Goal: Transaction & Acquisition: Purchase product/service

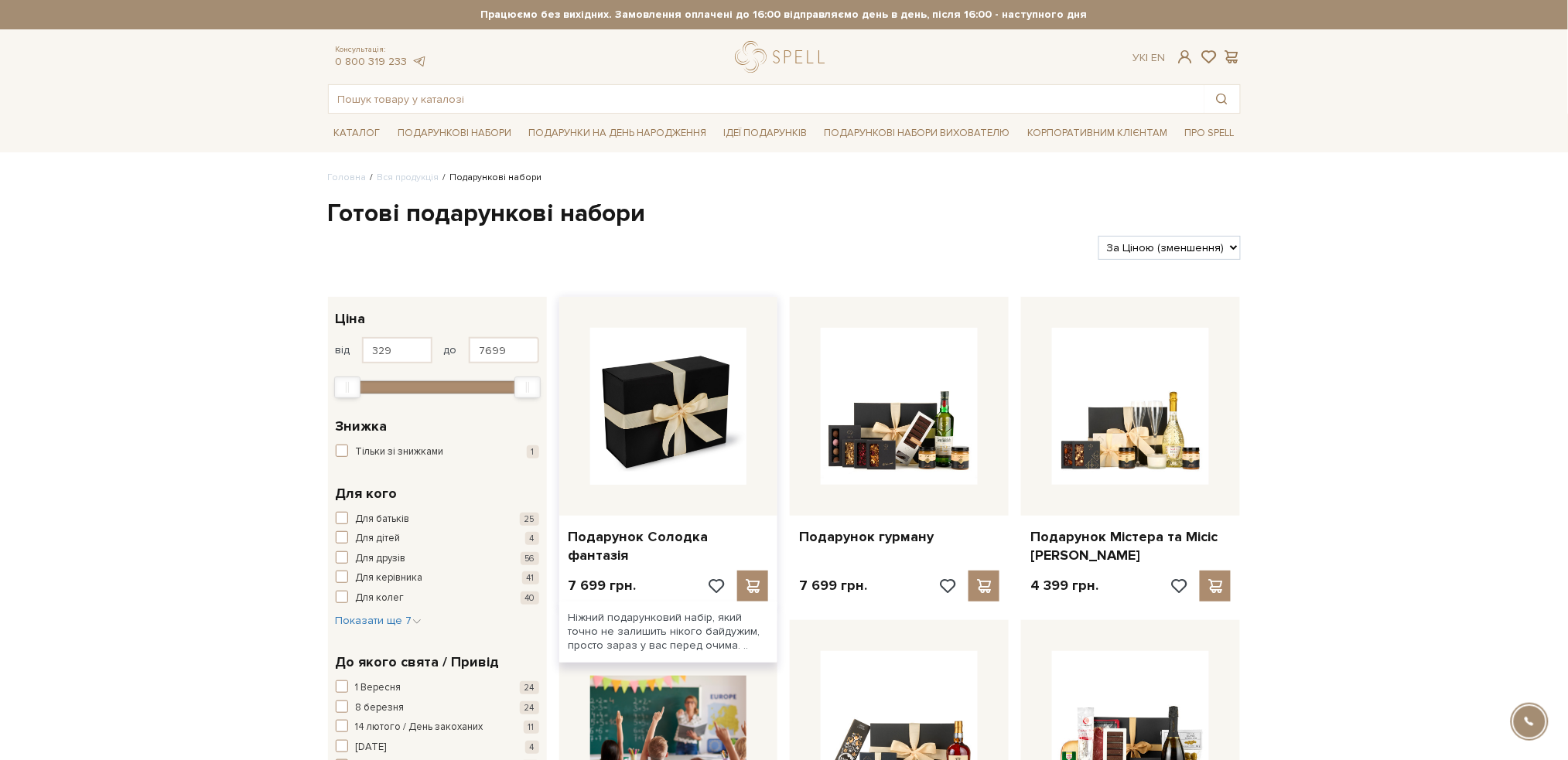
drag, startPoint x: 0, startPoint y: 0, endPoint x: 708, endPoint y: 444, distance: 835.7
click at [708, 444] on img at bounding box center [669, 406] width 157 height 157
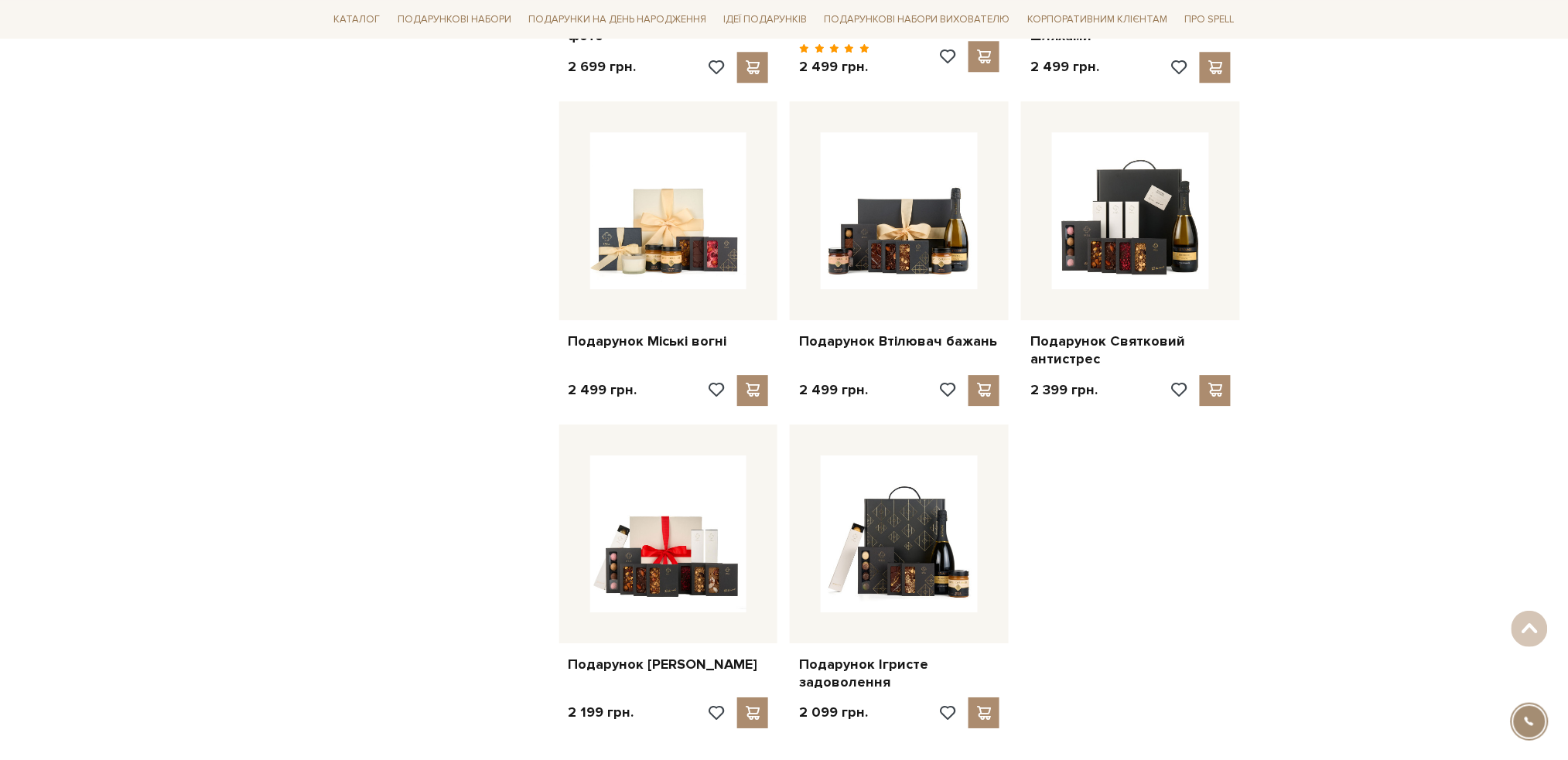
scroll to position [1752, 0]
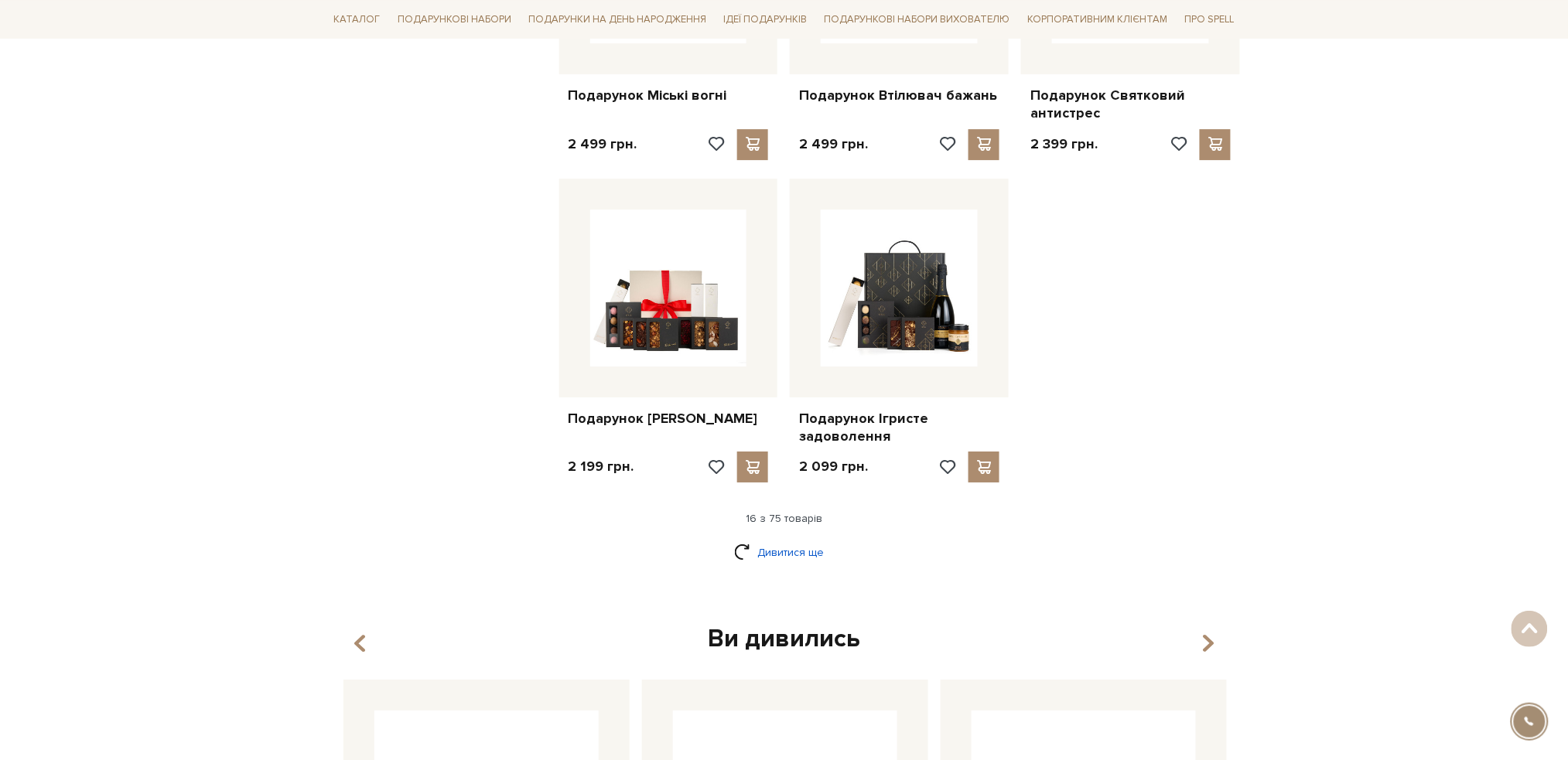
click at [797, 549] on link "Дивитися ще" at bounding box center [784, 552] width 101 height 27
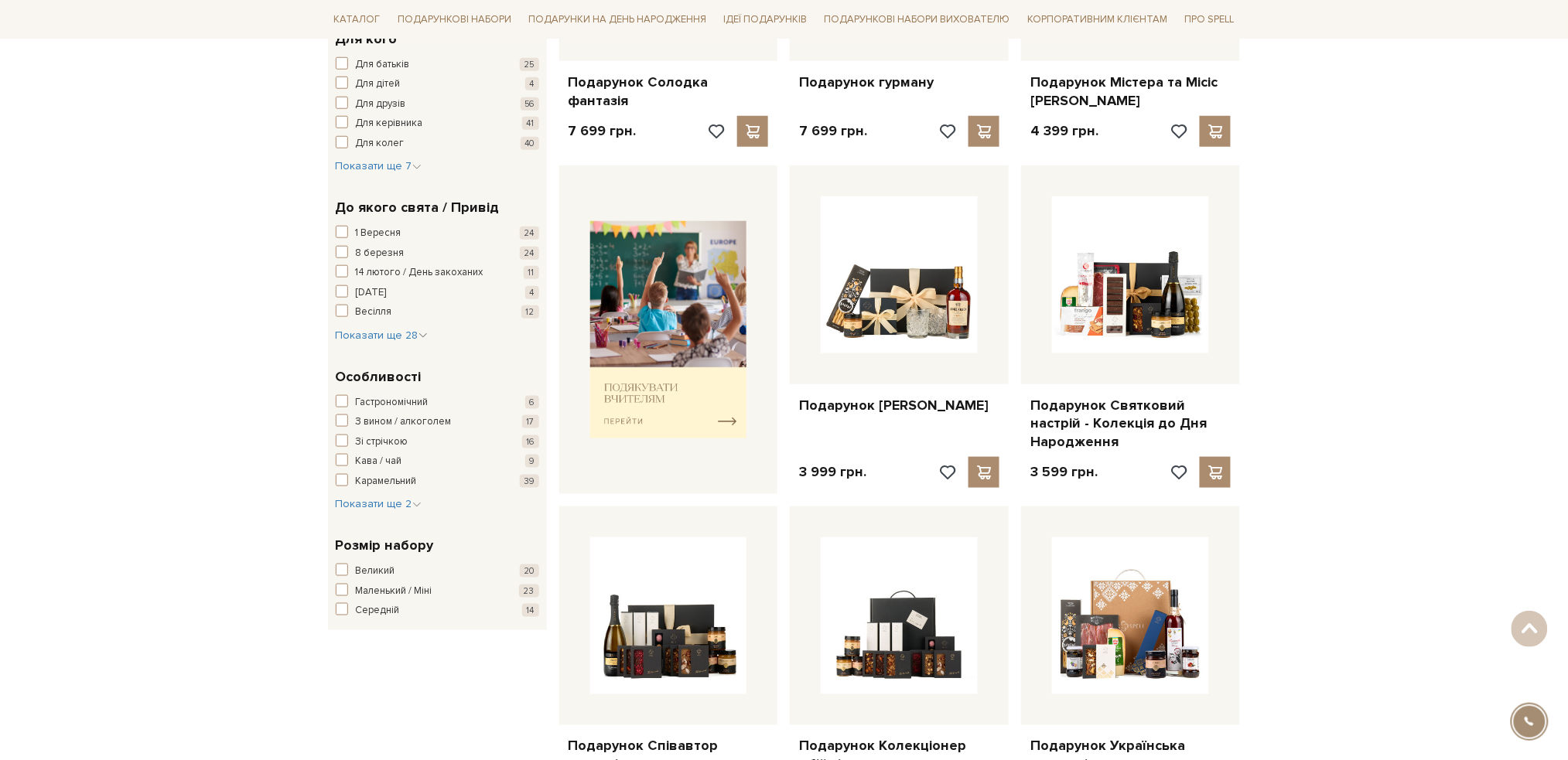
scroll to position [206, 0]
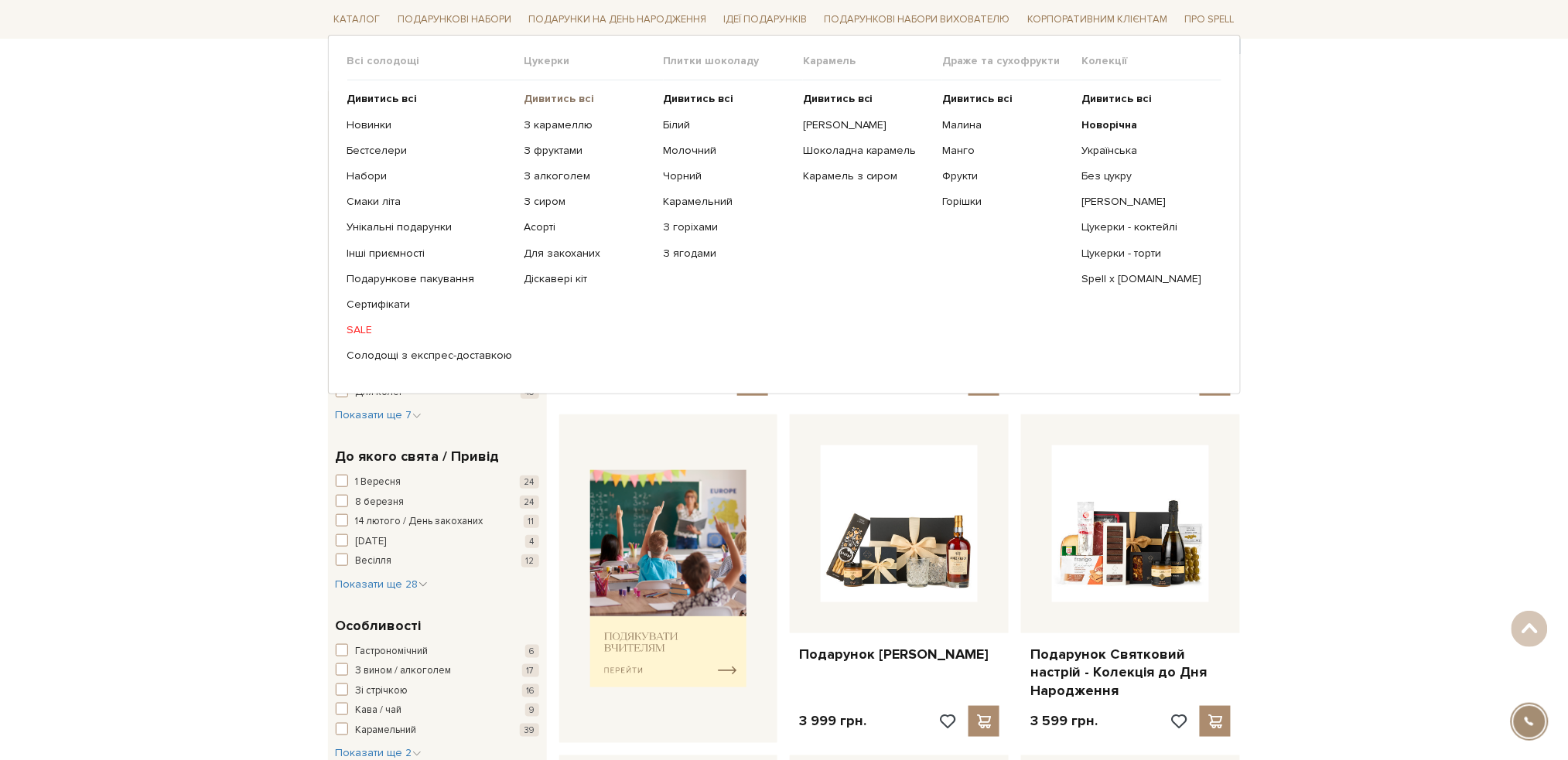
click at [543, 101] on b "Дивитись всі" at bounding box center [560, 98] width 70 height 13
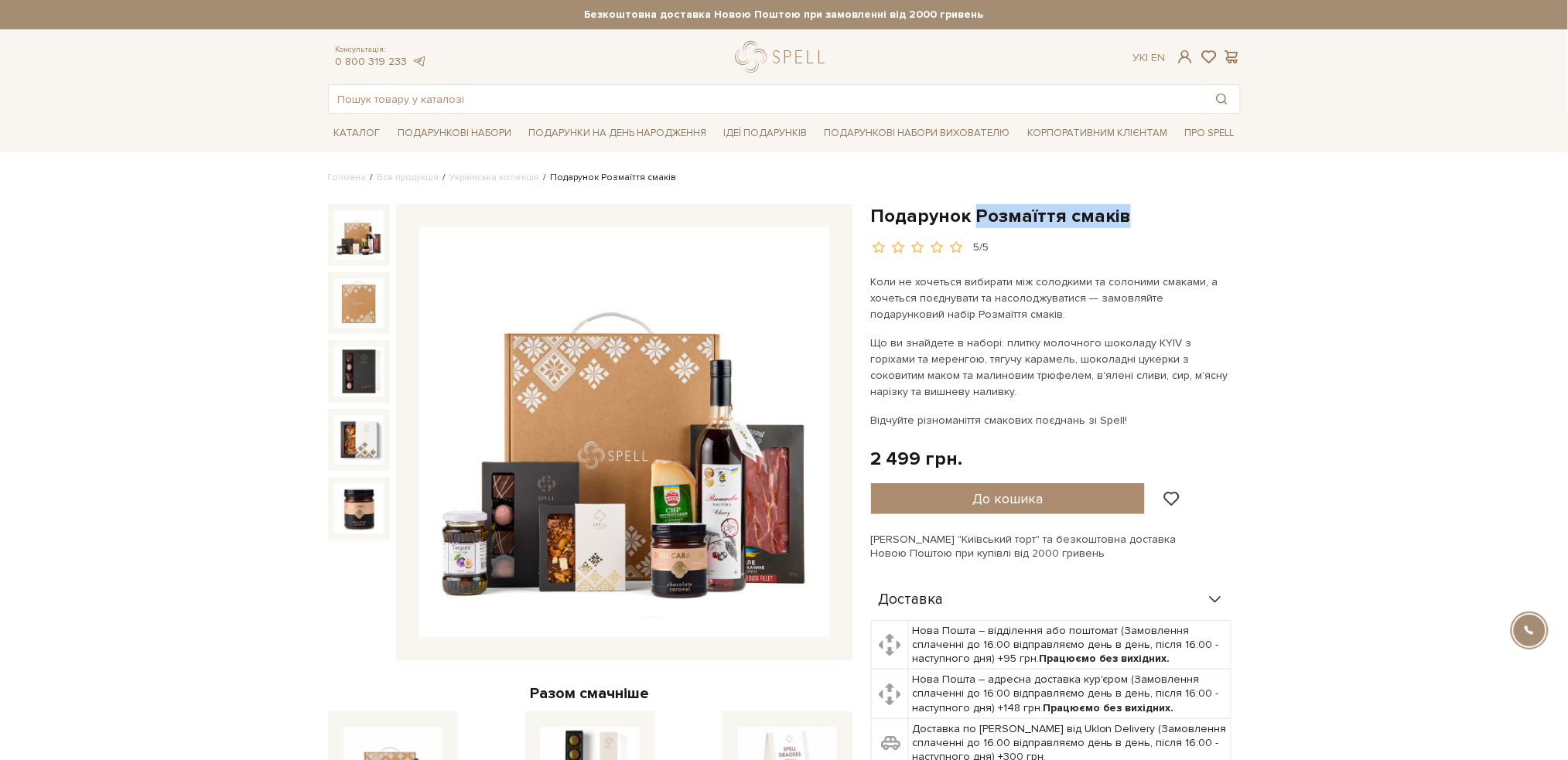
drag, startPoint x: 974, startPoint y: 216, endPoint x: 1124, endPoint y: 215, distance: 150.0
click at [1124, 215] on h1 "Подарунок Розмаїття смаків" at bounding box center [1055, 217] width 369 height 24
copy h1 "Розмаїття смаків"
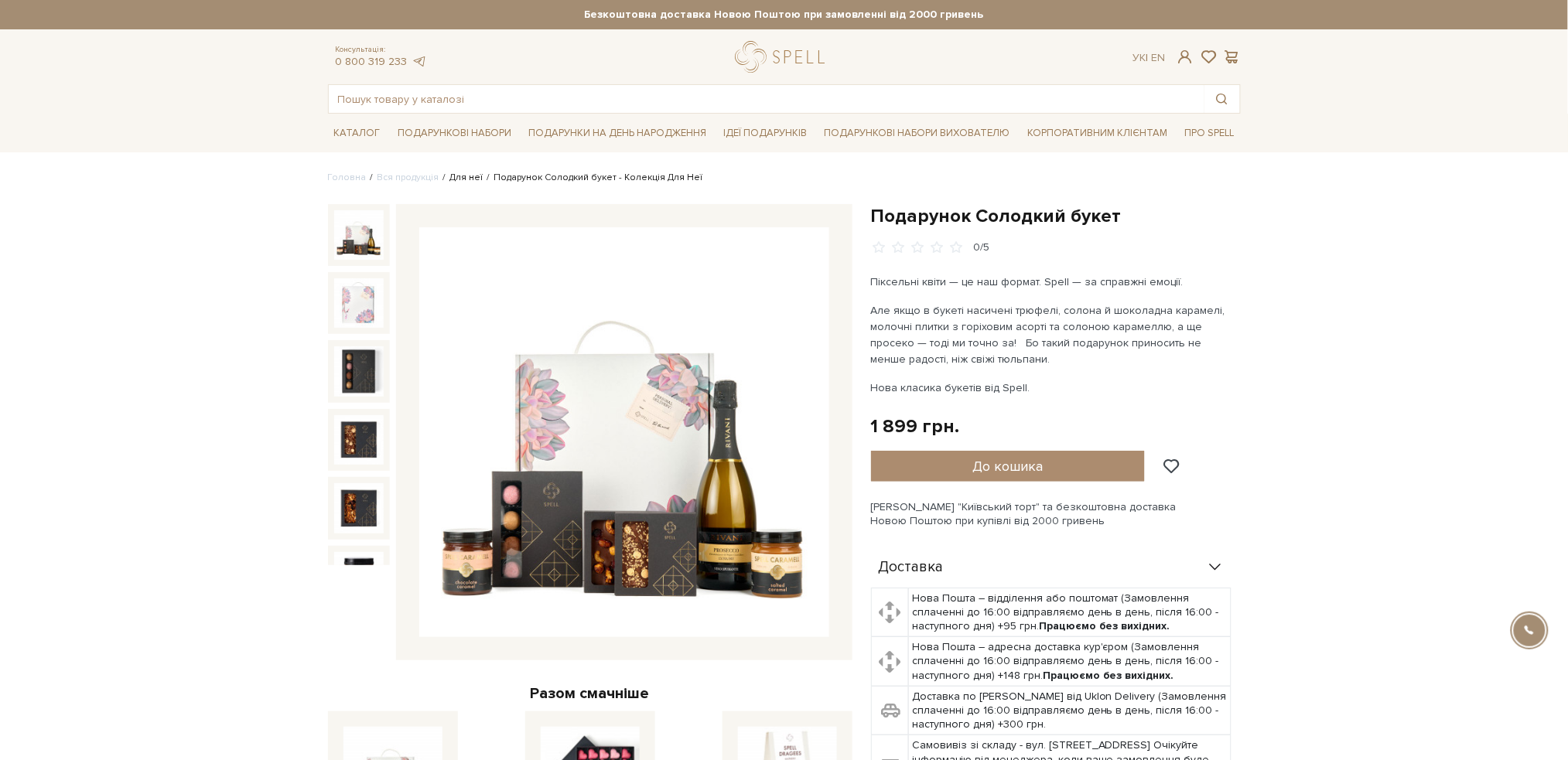
click at [454, 181] on link "Для неї" at bounding box center [467, 177] width 33 height 12
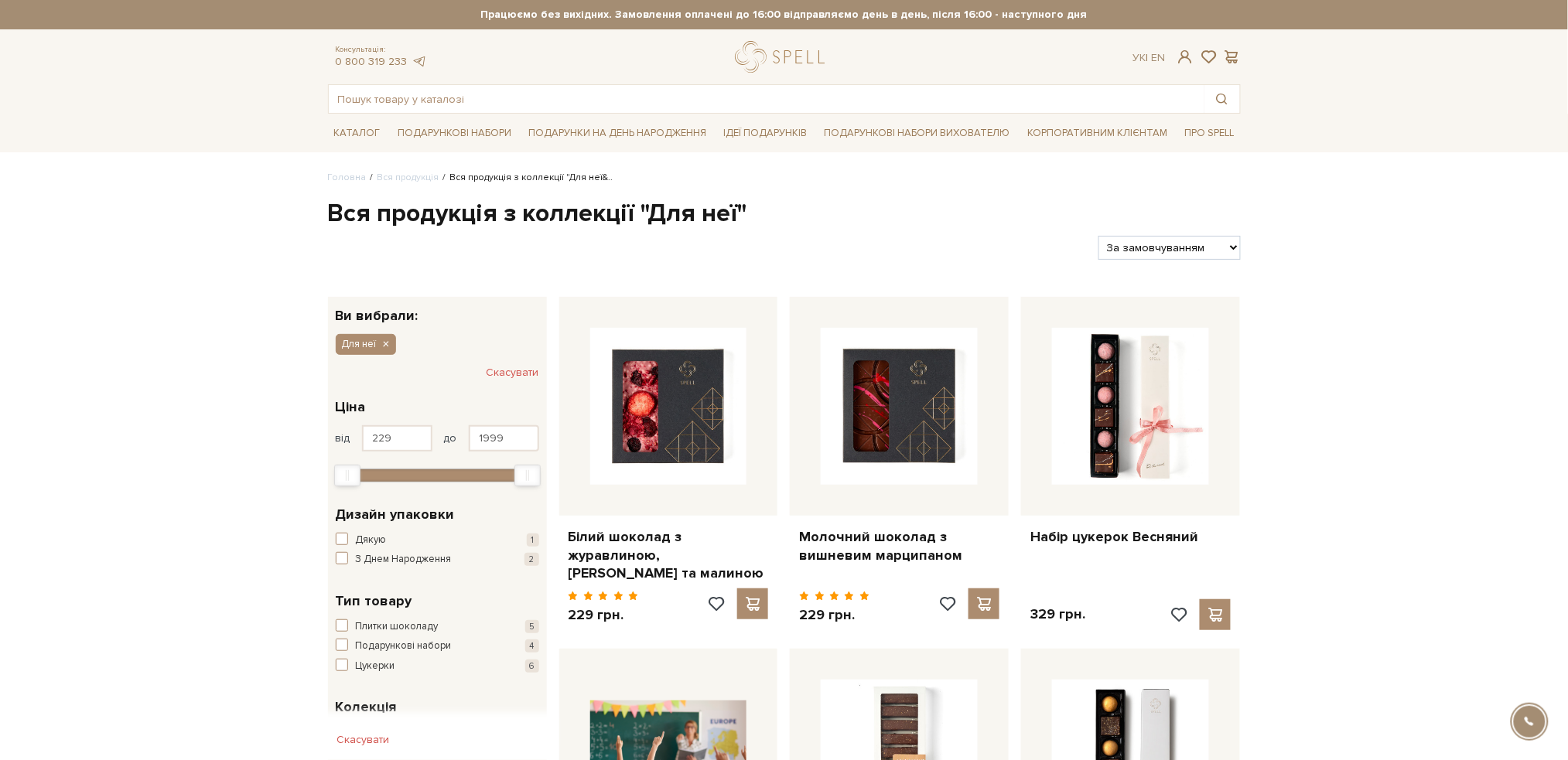
click at [1205, 241] on select "За замовчуванням За Ціною (зростання) За Ціною (зменшення) Новинки За популярні…" at bounding box center [1168, 248] width 142 height 24
select select "https://spellchocolate.com/our-productions/dlja-neji?sort=p.price&order=DESC"
click at [1098, 236] on select "За замовчуванням За Ціною (зростання) За Ціною (зменшення) Новинки За популярні…" at bounding box center [1168, 248] width 142 height 24
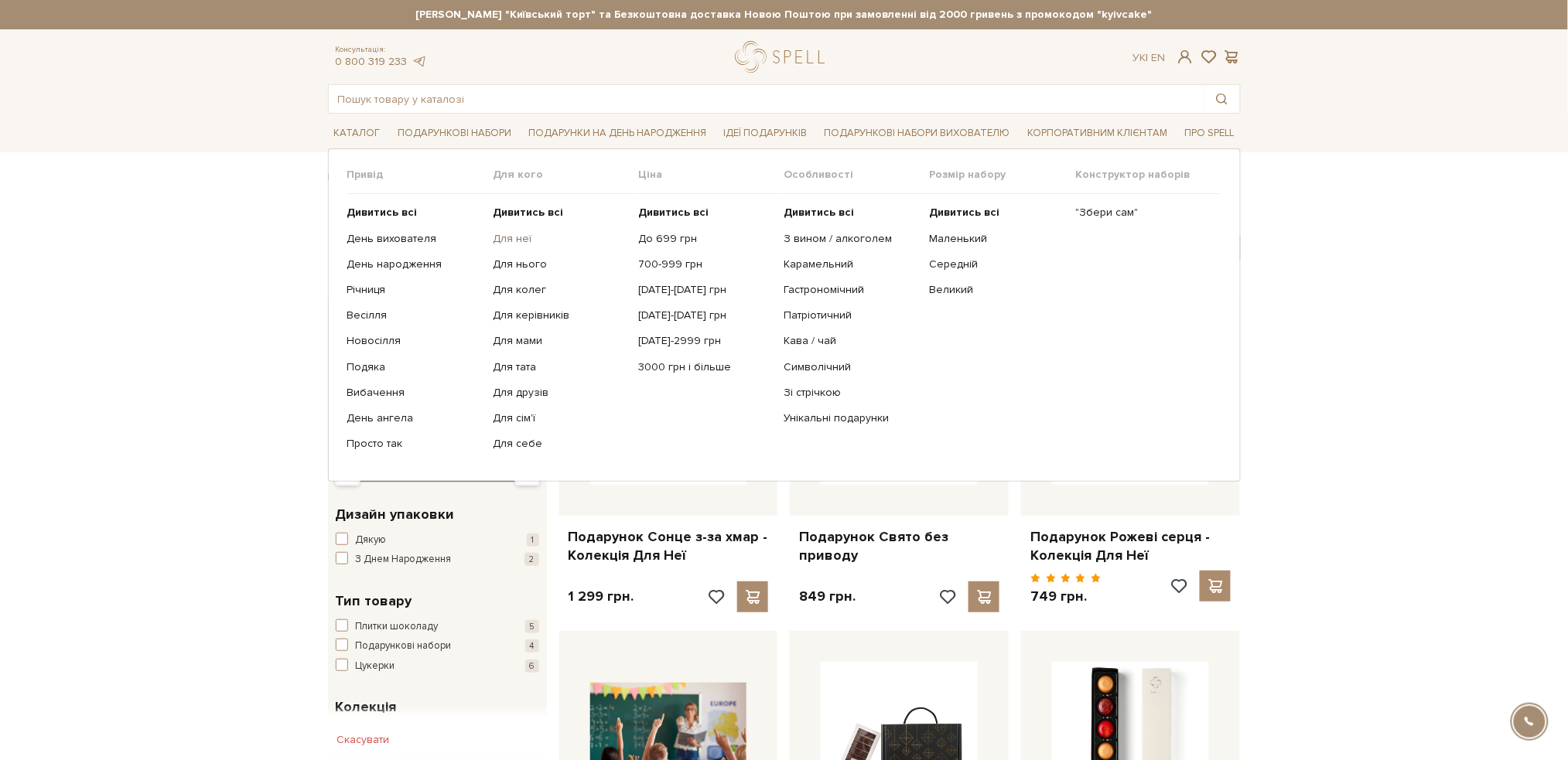
click at [510, 233] on link "Для неї" at bounding box center [559, 239] width 134 height 14
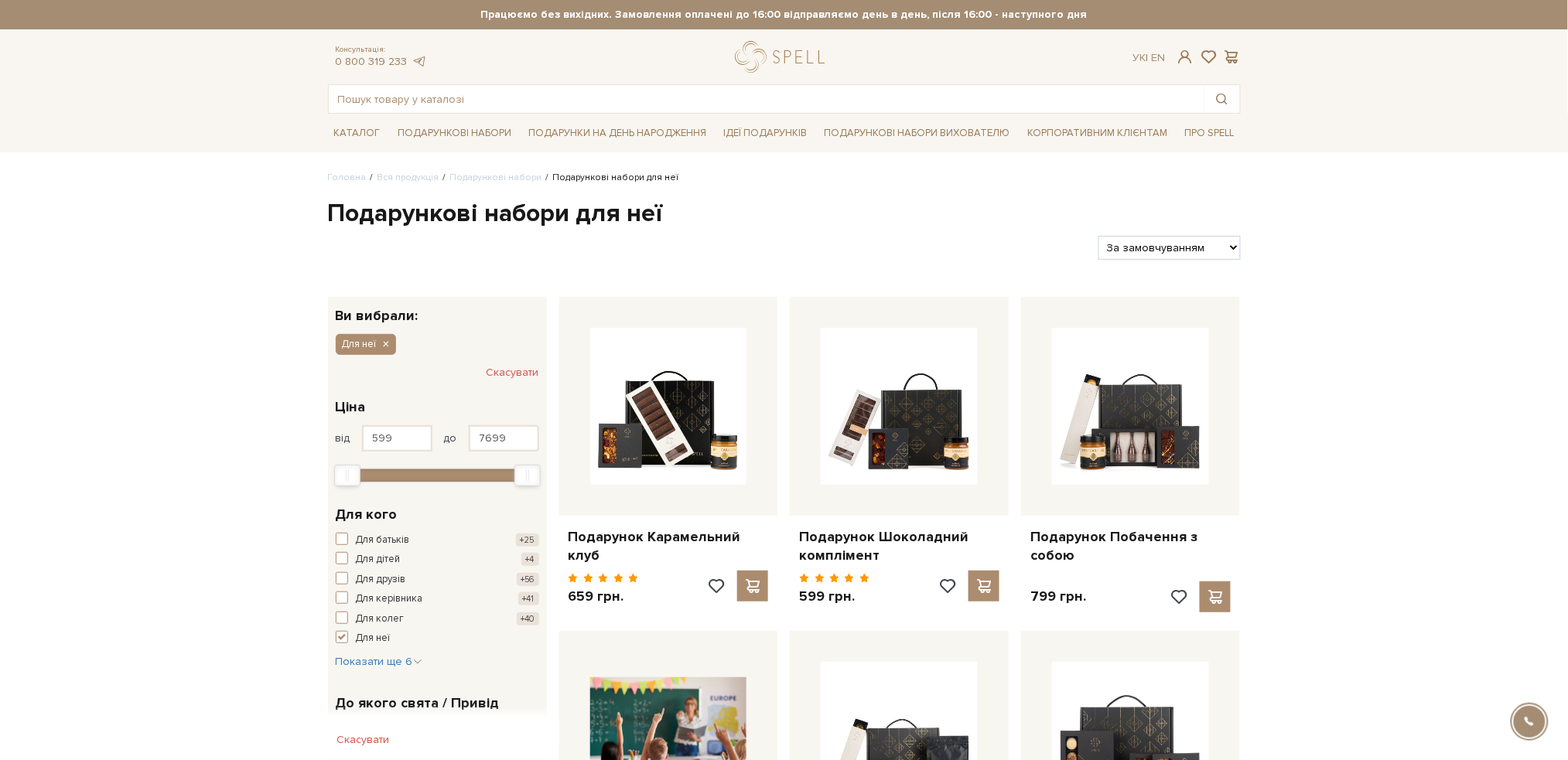
click at [1213, 247] on select "За замовчуванням За Ціною (зростання) За Ціною (зменшення) Новинки За популярні…" at bounding box center [1168, 248] width 142 height 24
select select "[URL][DOMAIN_NAME]"
click at [1098, 236] on select "За замовчуванням За Ціною (зростання) За Ціною (зменшення) Новинки За популярні…" at bounding box center [1168, 248] width 142 height 24
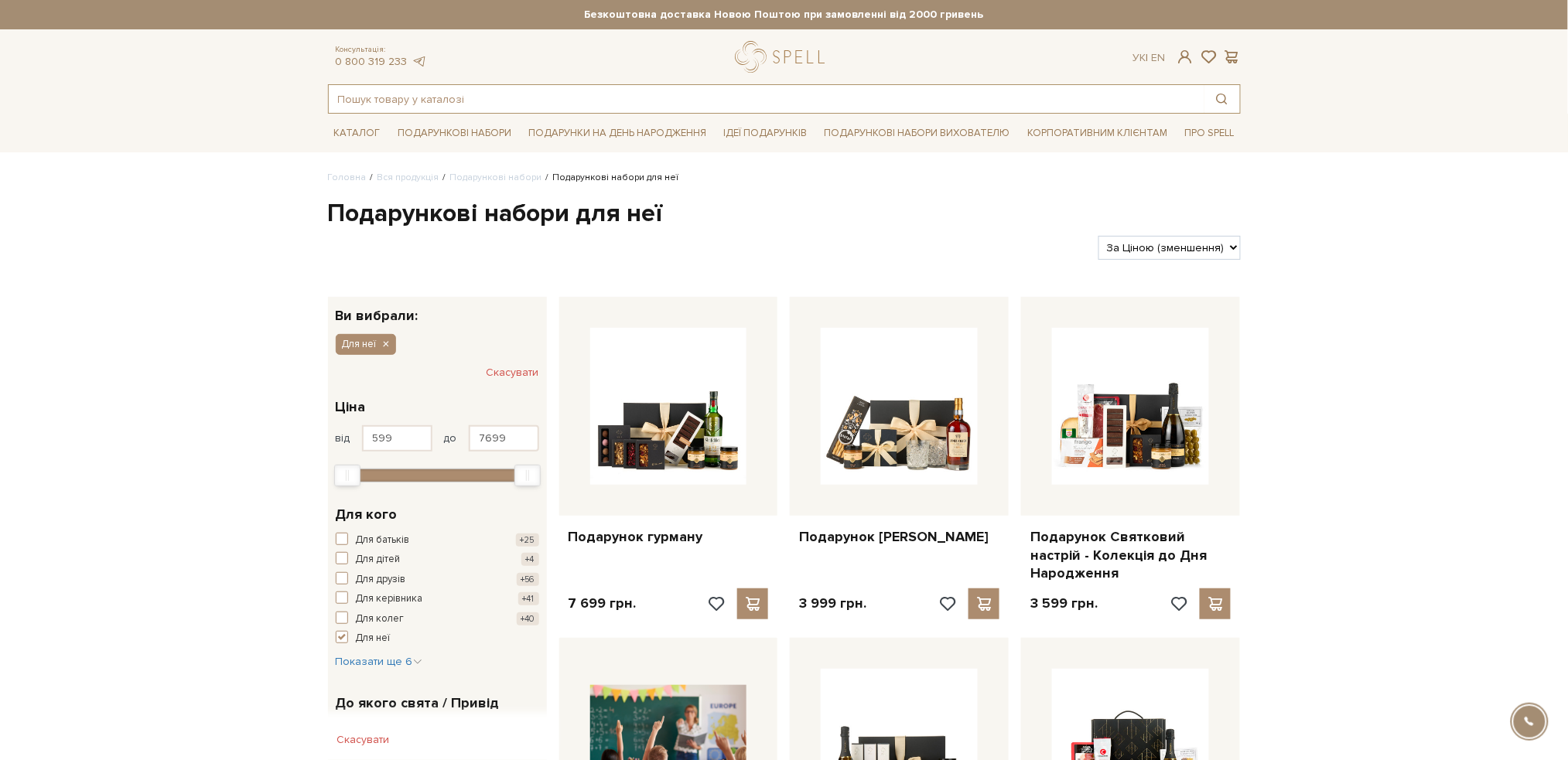
click at [614, 94] on input "text" at bounding box center [766, 99] width 876 height 28
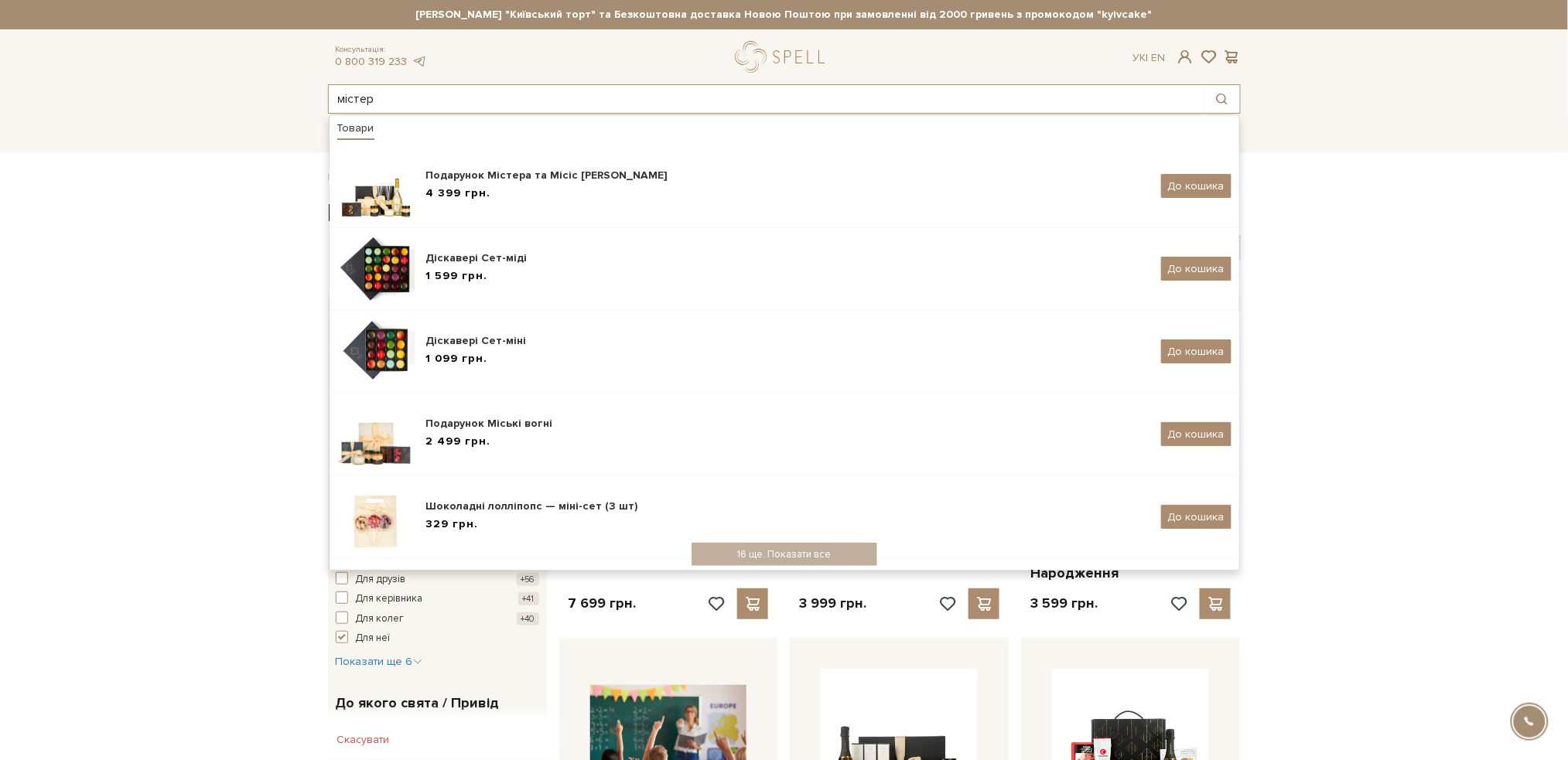
type input "містер"
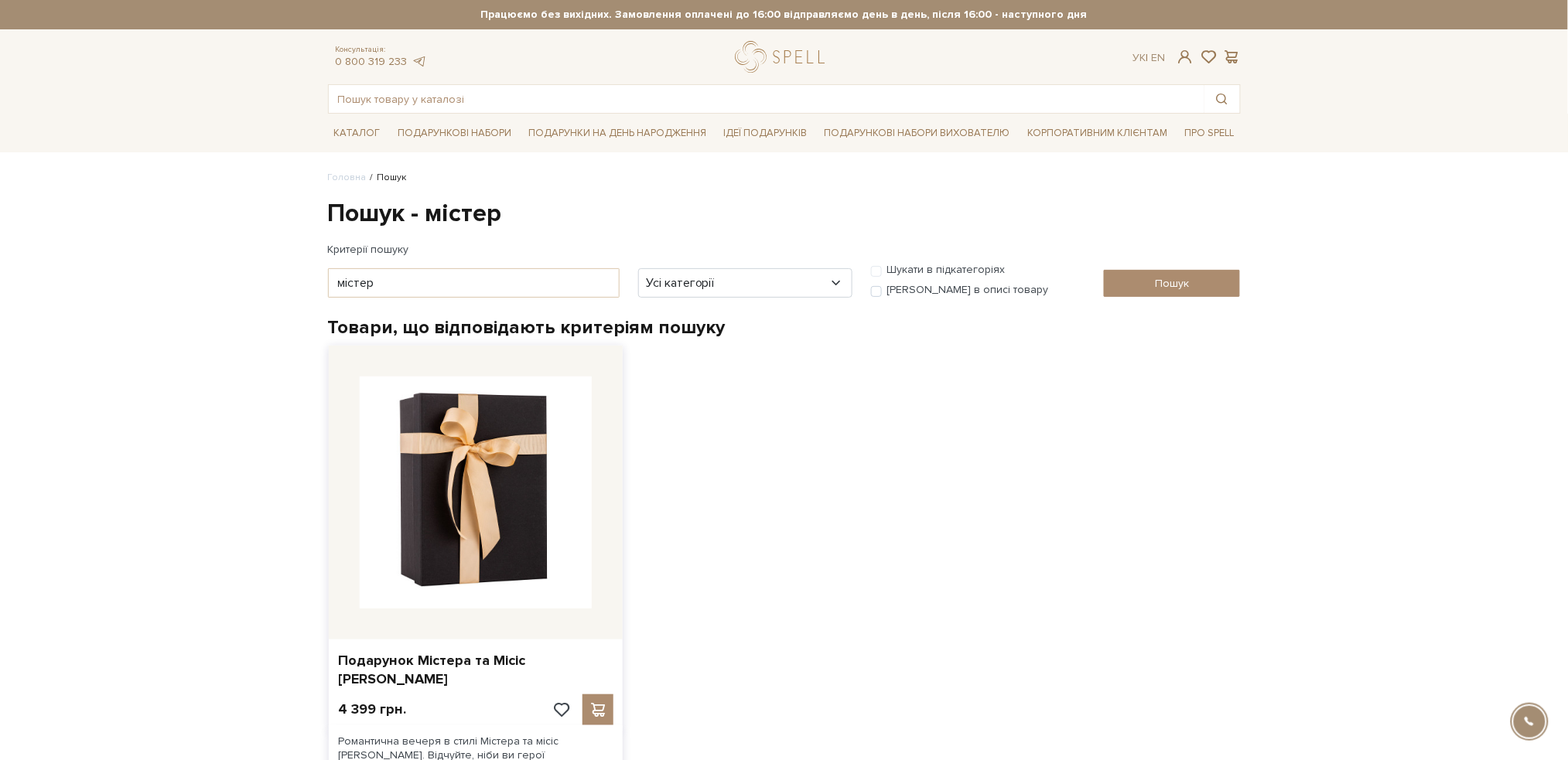
click at [539, 532] on img at bounding box center [476, 492] width 232 height 232
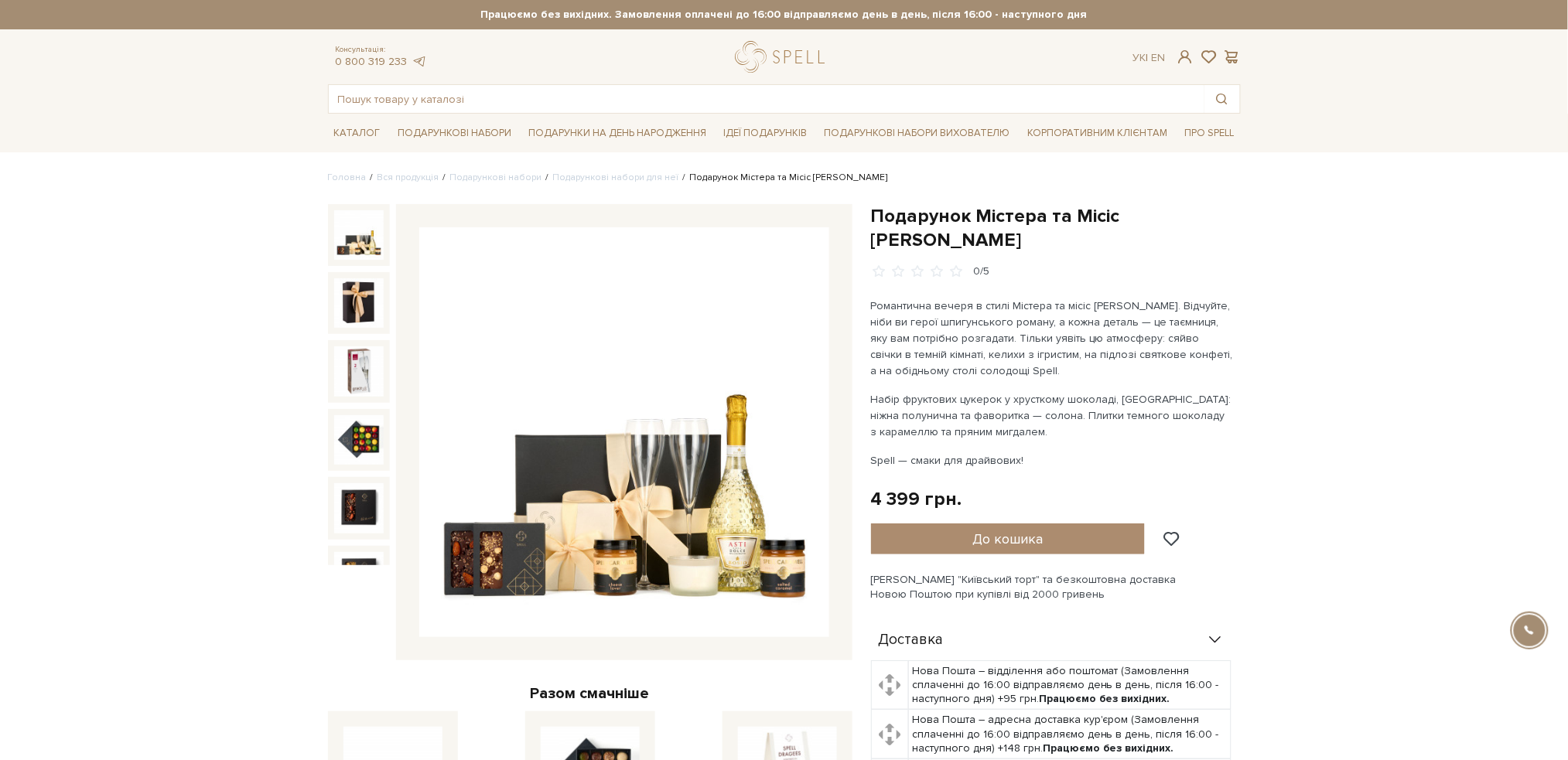
click at [731, 394] on img at bounding box center [624, 432] width 410 height 410
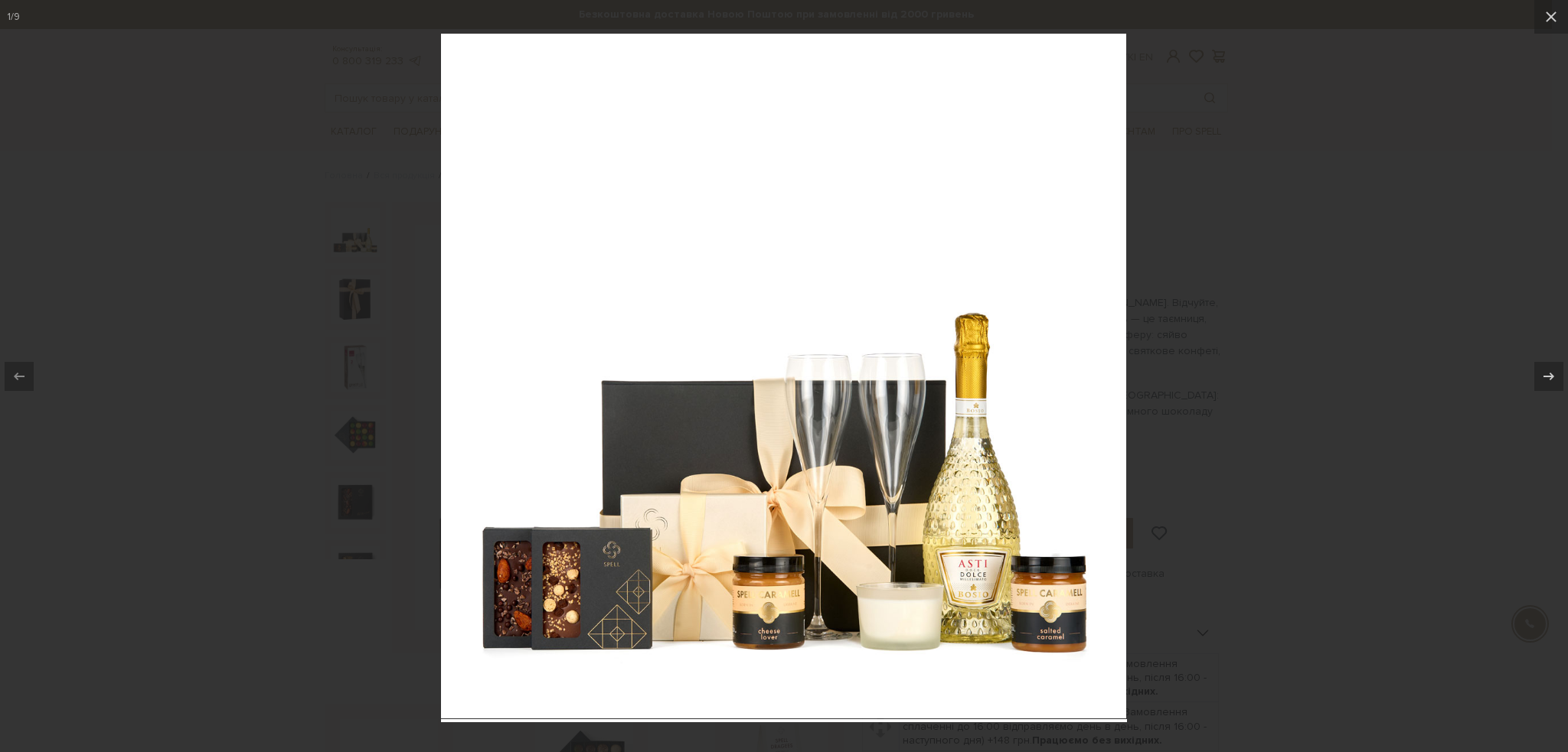
click at [1178, 312] on div at bounding box center [784, 376] width 1568 height 752
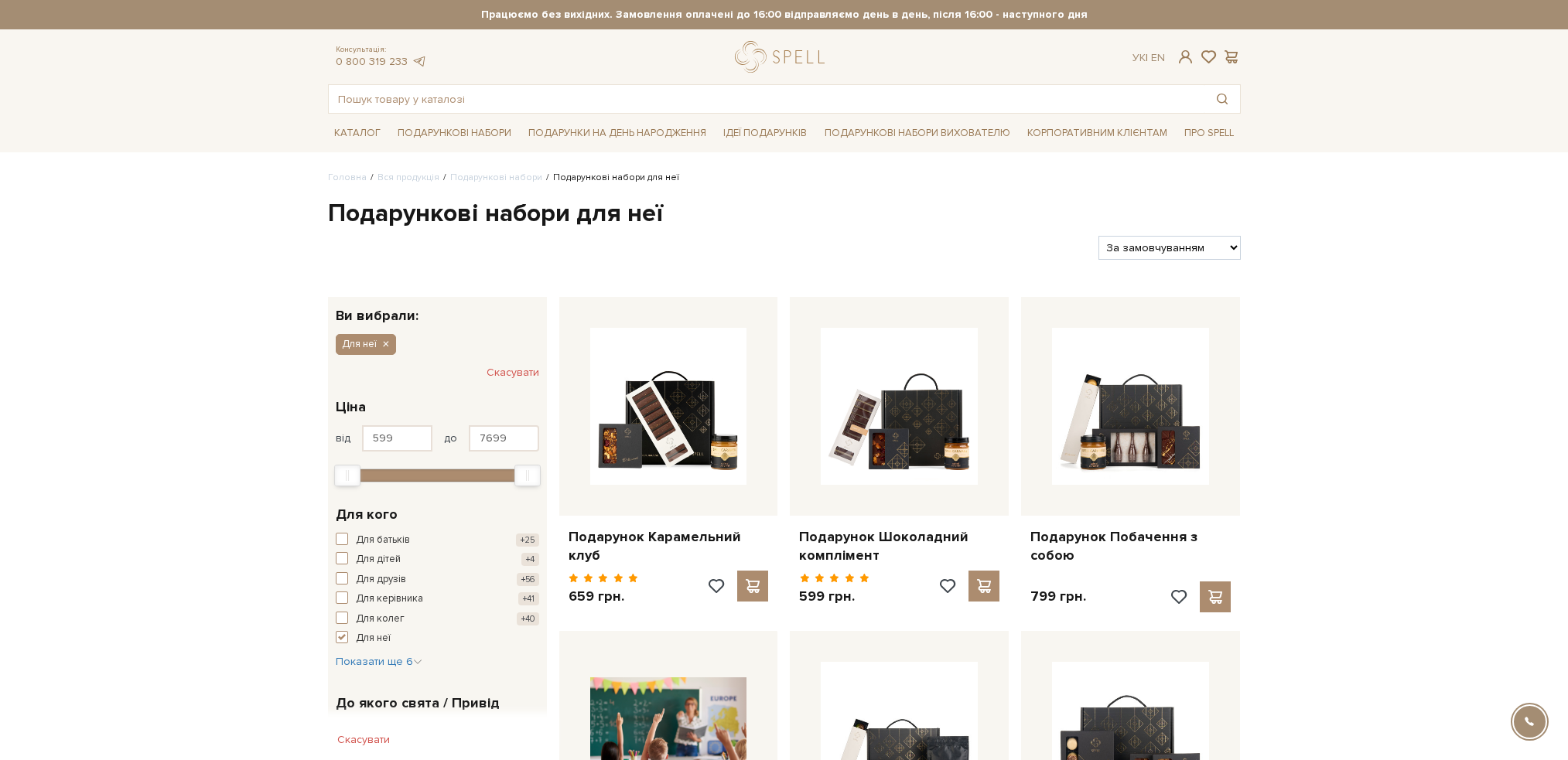
select select "https://spellchocolate.com/our-productions/podarunkovi-box/dlja-neji?sort=p.pri…"
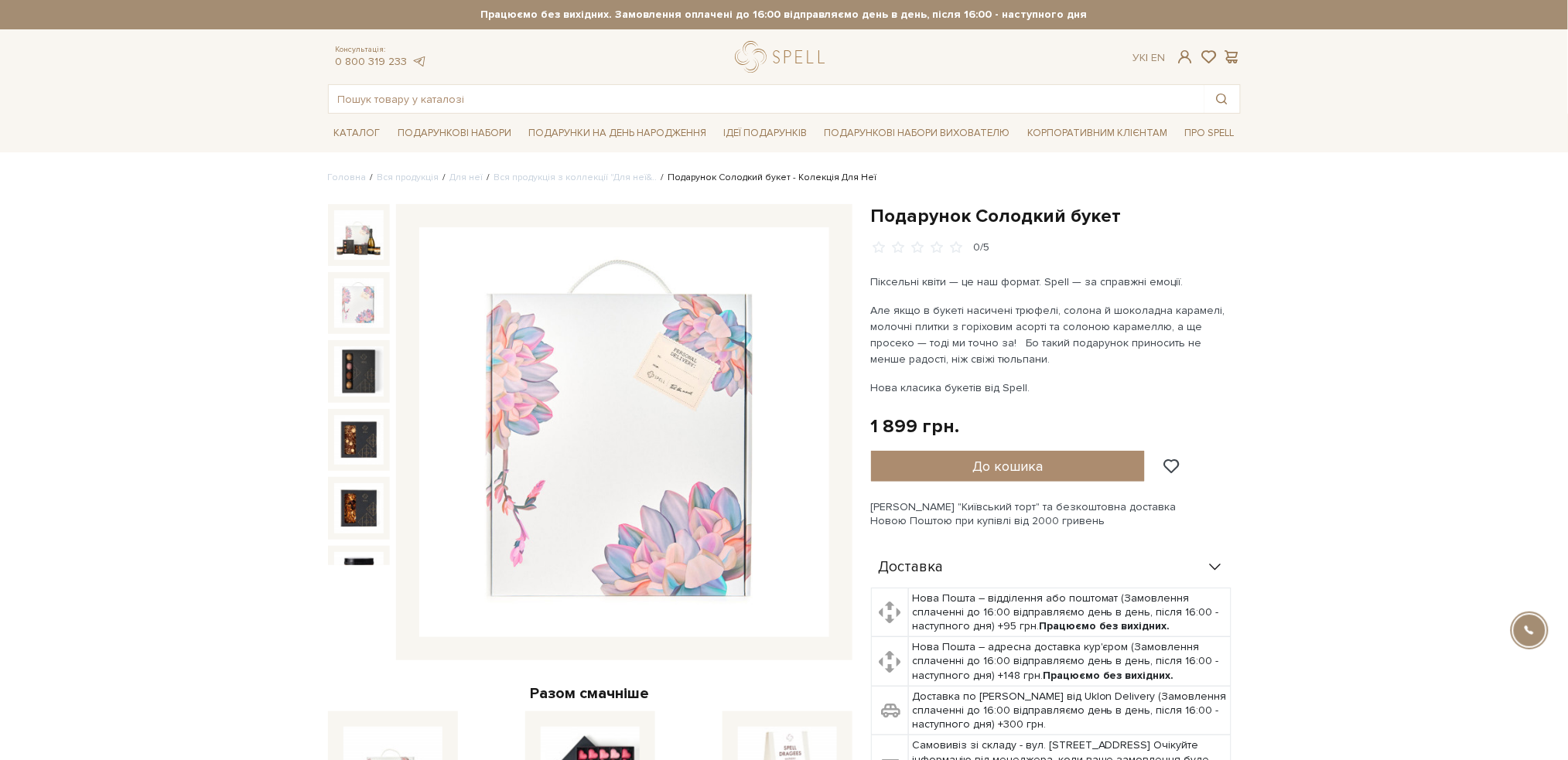
click at [360, 312] on img at bounding box center [358, 303] width 49 height 49
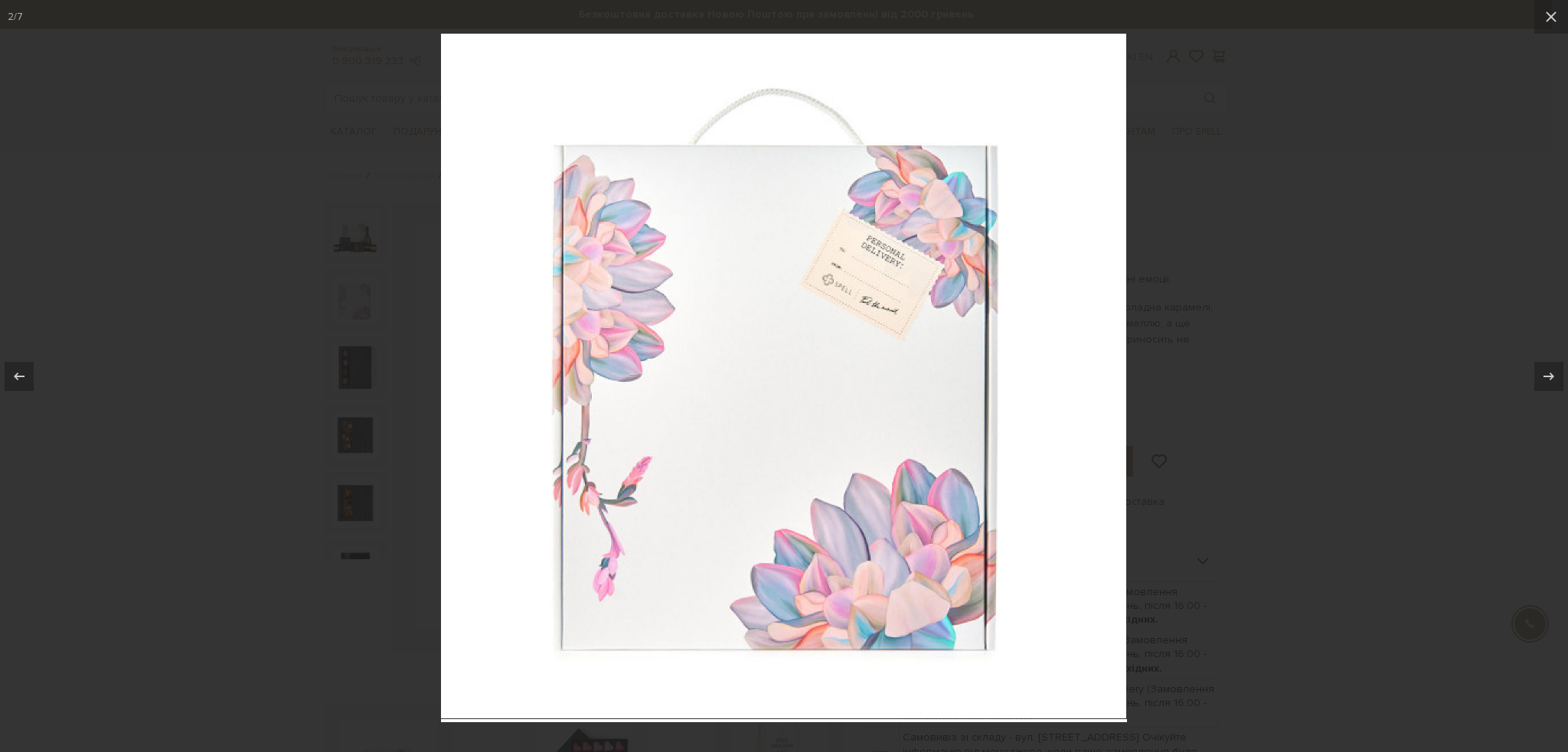
click at [1345, 198] on div at bounding box center [784, 376] width 1568 height 752
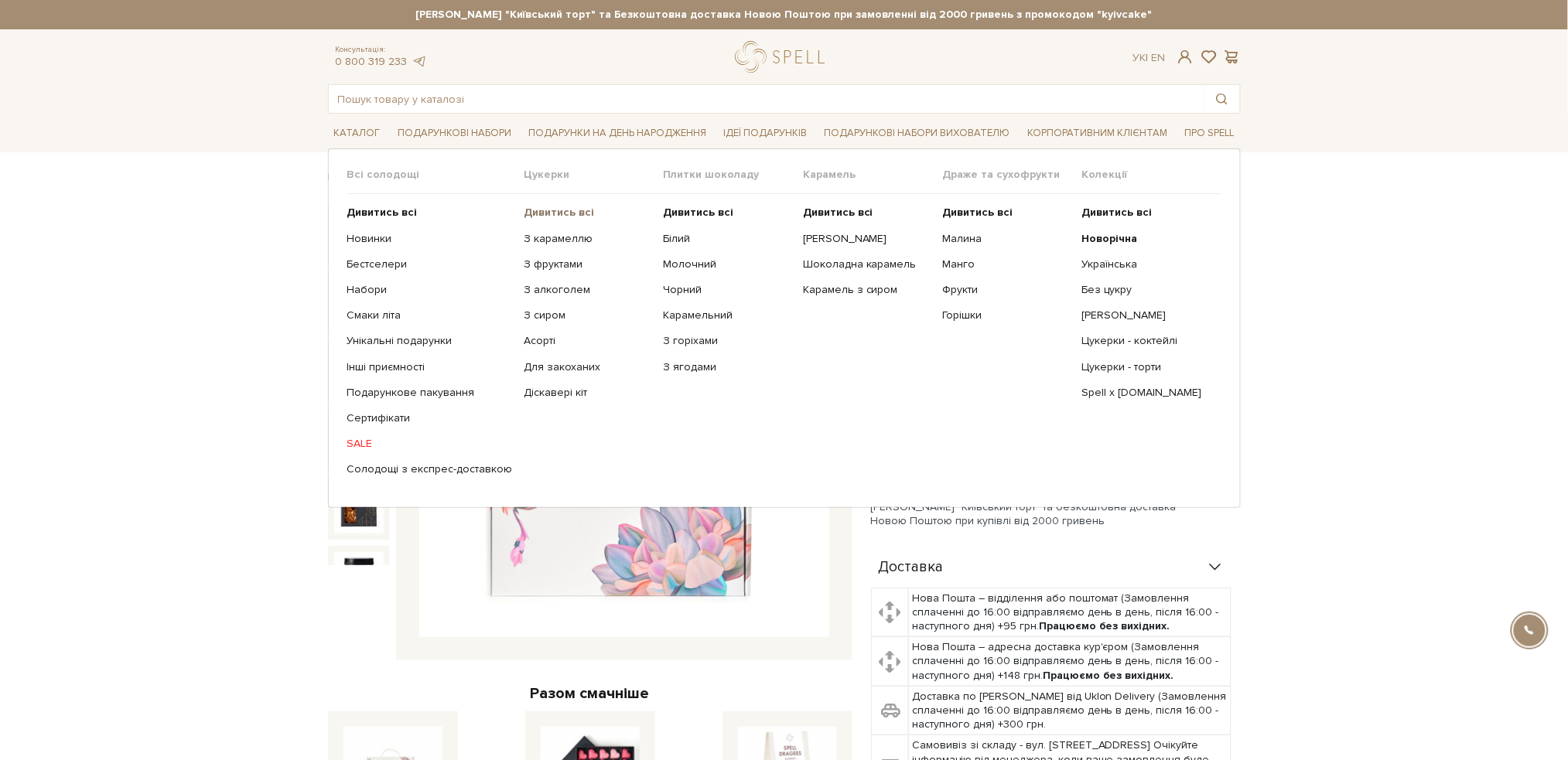
click at [571, 211] on b "Дивитись всі" at bounding box center [560, 212] width 70 height 13
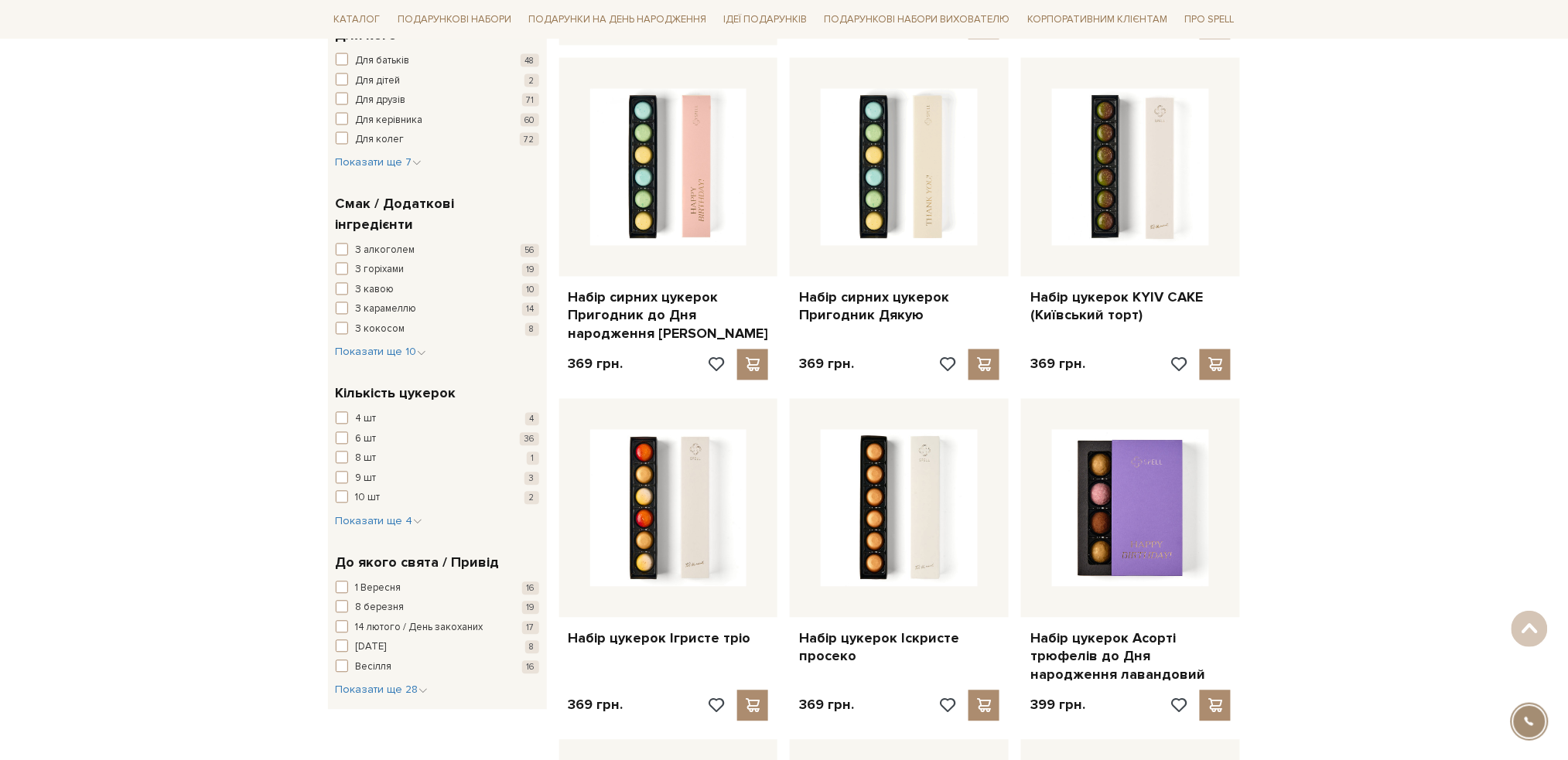
scroll to position [928, 0]
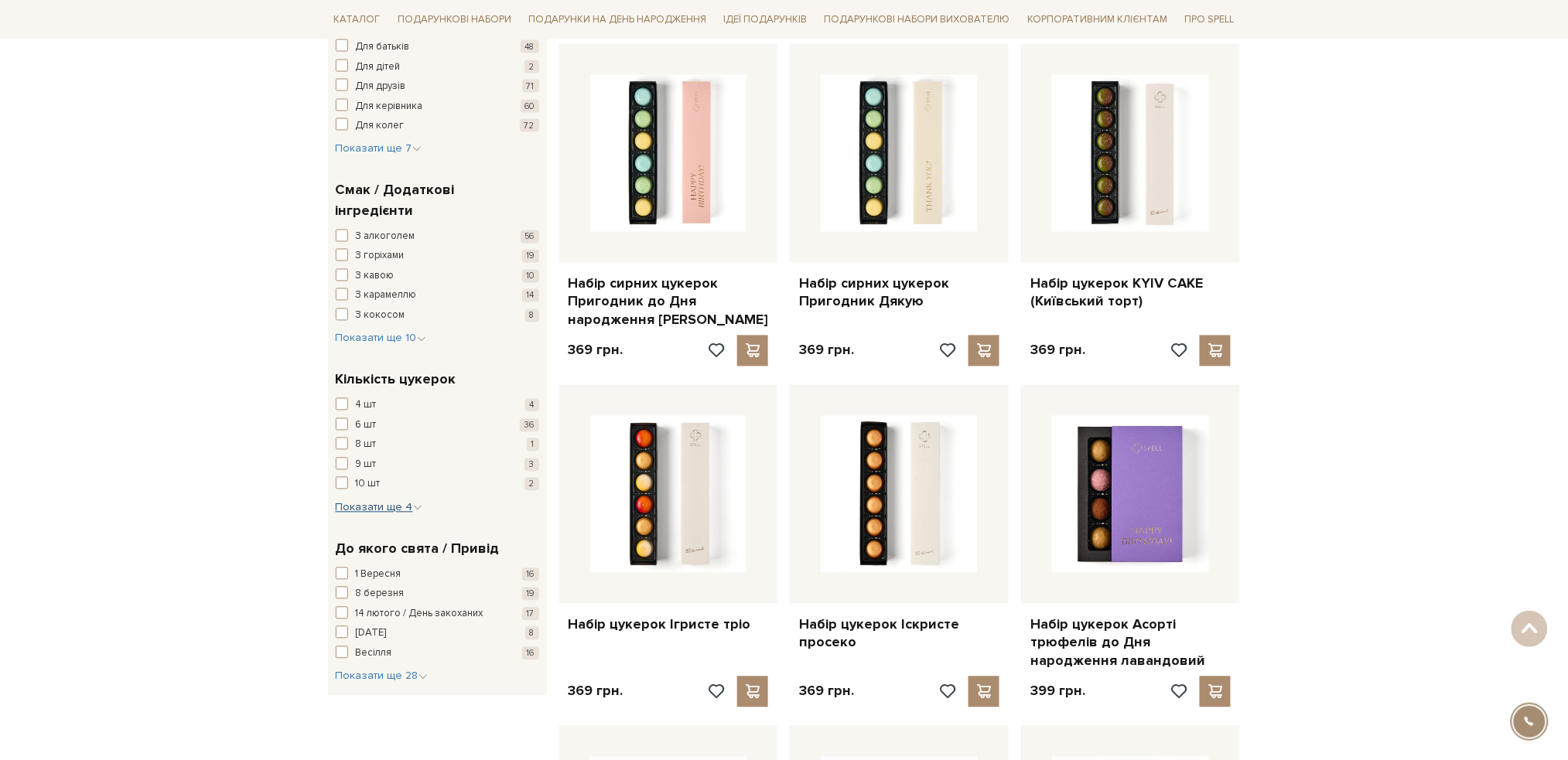
click at [408, 501] on span "Показати ще 4" at bounding box center [380, 507] width 87 height 13
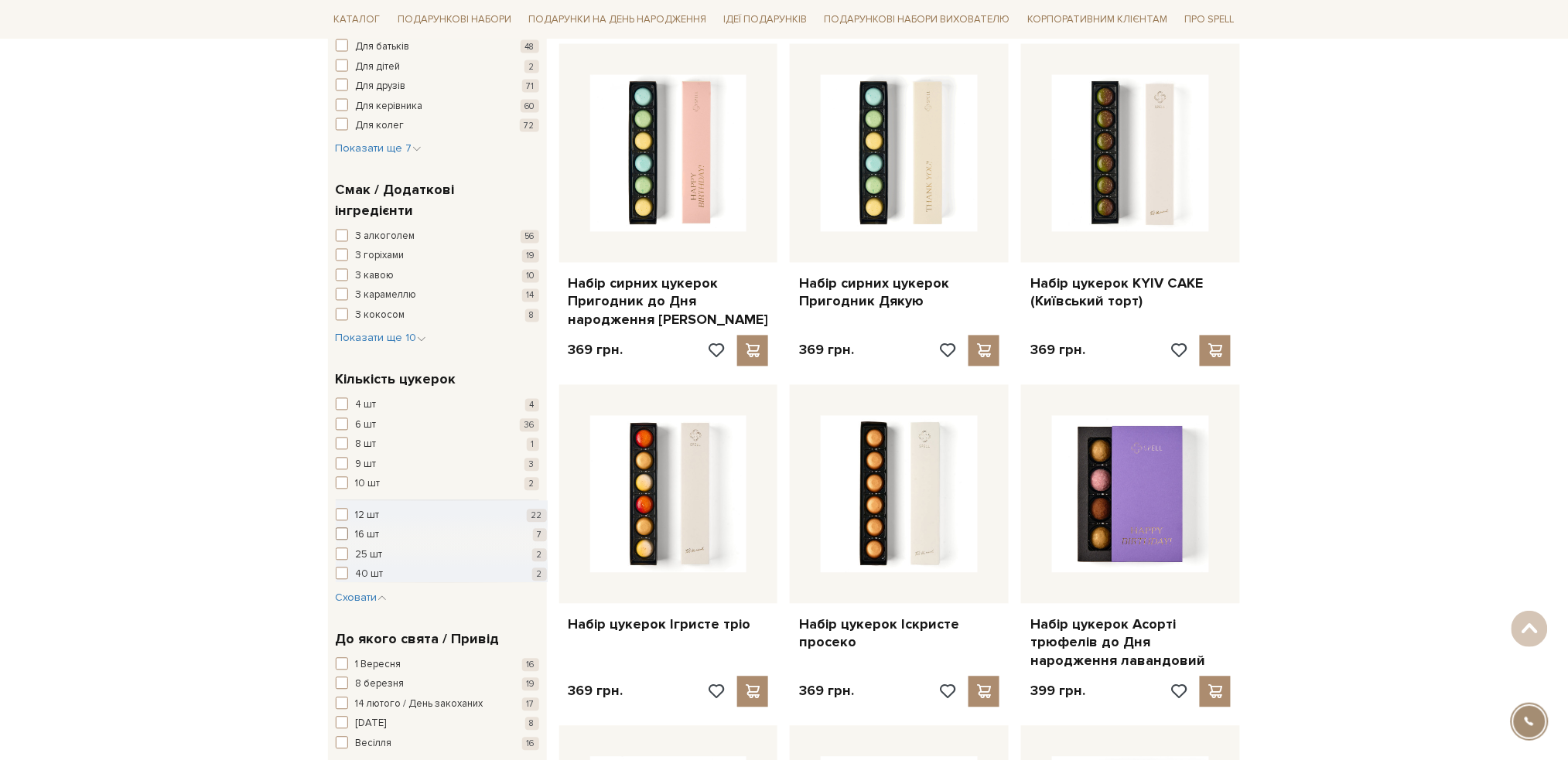
click at [342, 529] on span "button" at bounding box center [342, 534] width 12 height 12
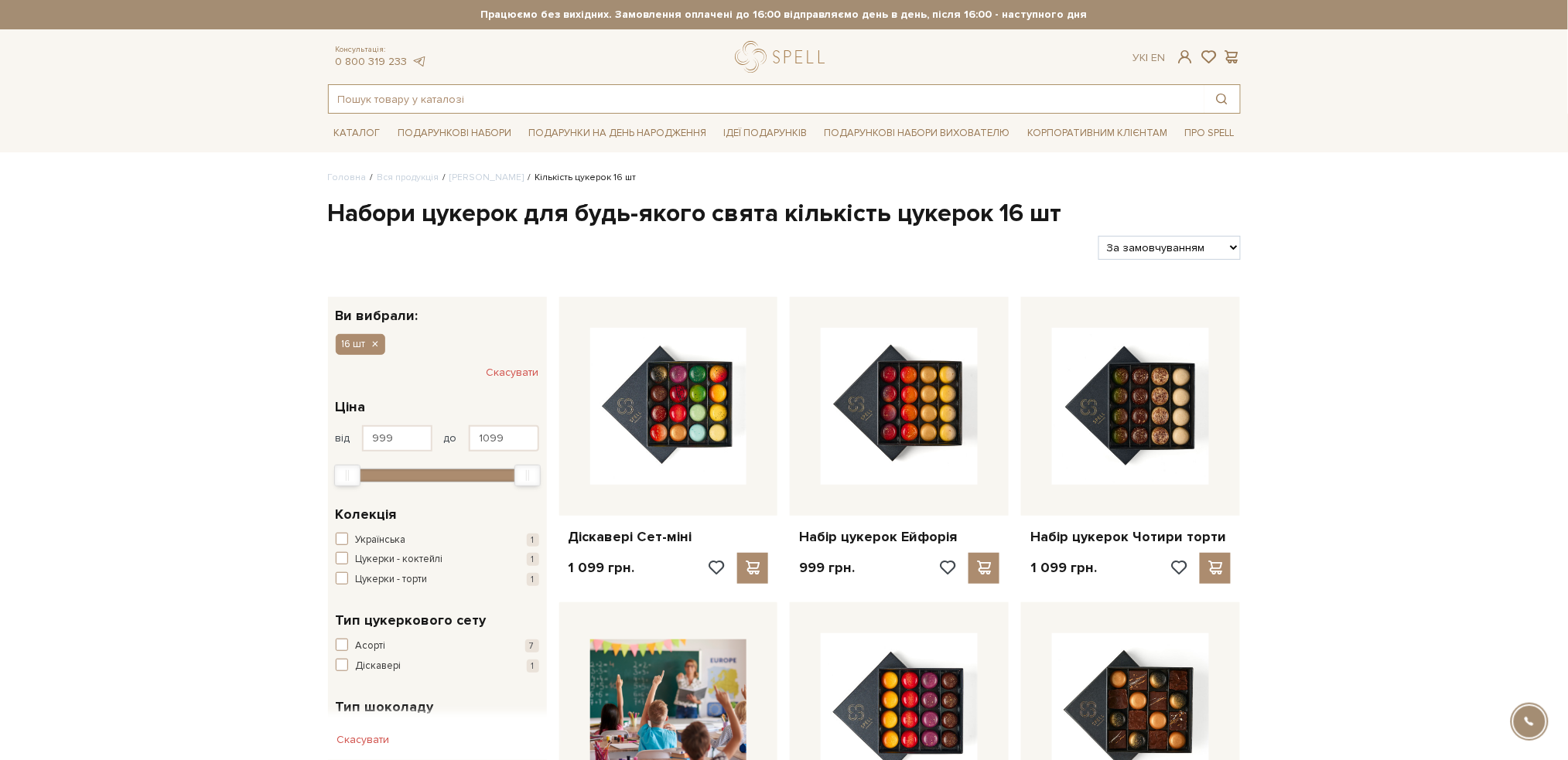
click at [601, 104] on input "text" at bounding box center [766, 99] width 876 height 28
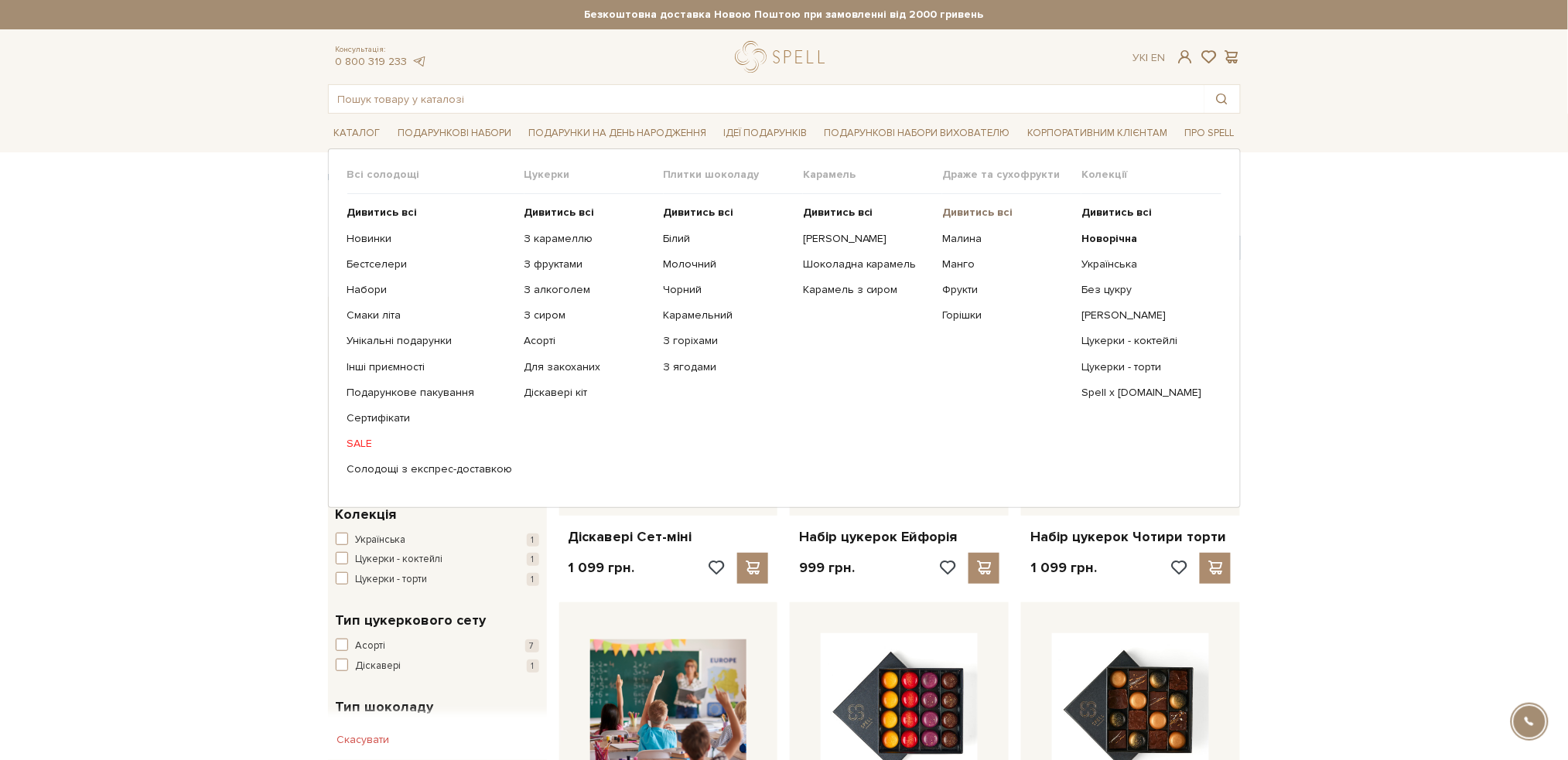
click at [964, 214] on b "Дивитись всі" at bounding box center [977, 212] width 70 height 13
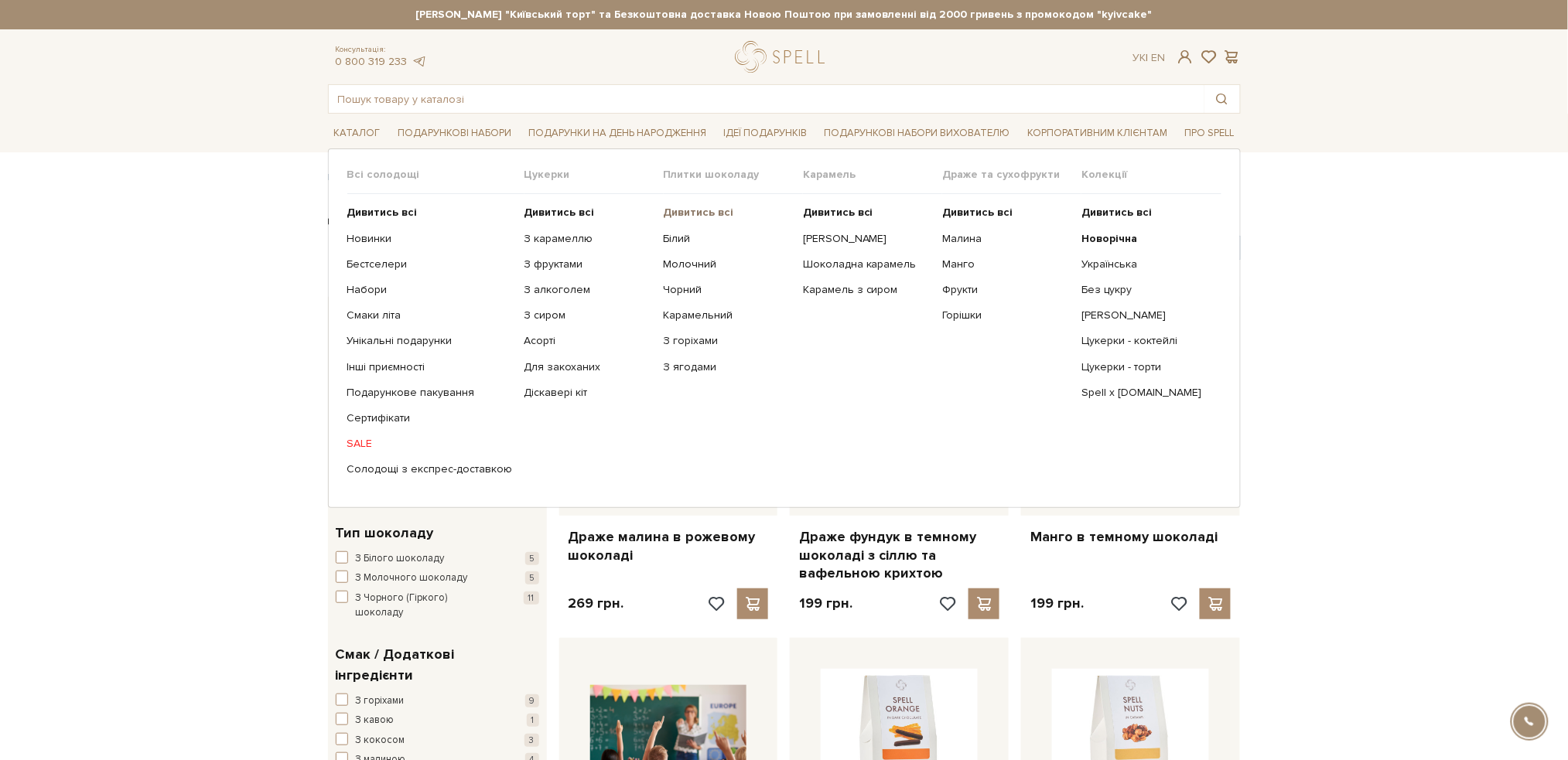
click at [699, 213] on b "Дивитись всі" at bounding box center [699, 212] width 70 height 13
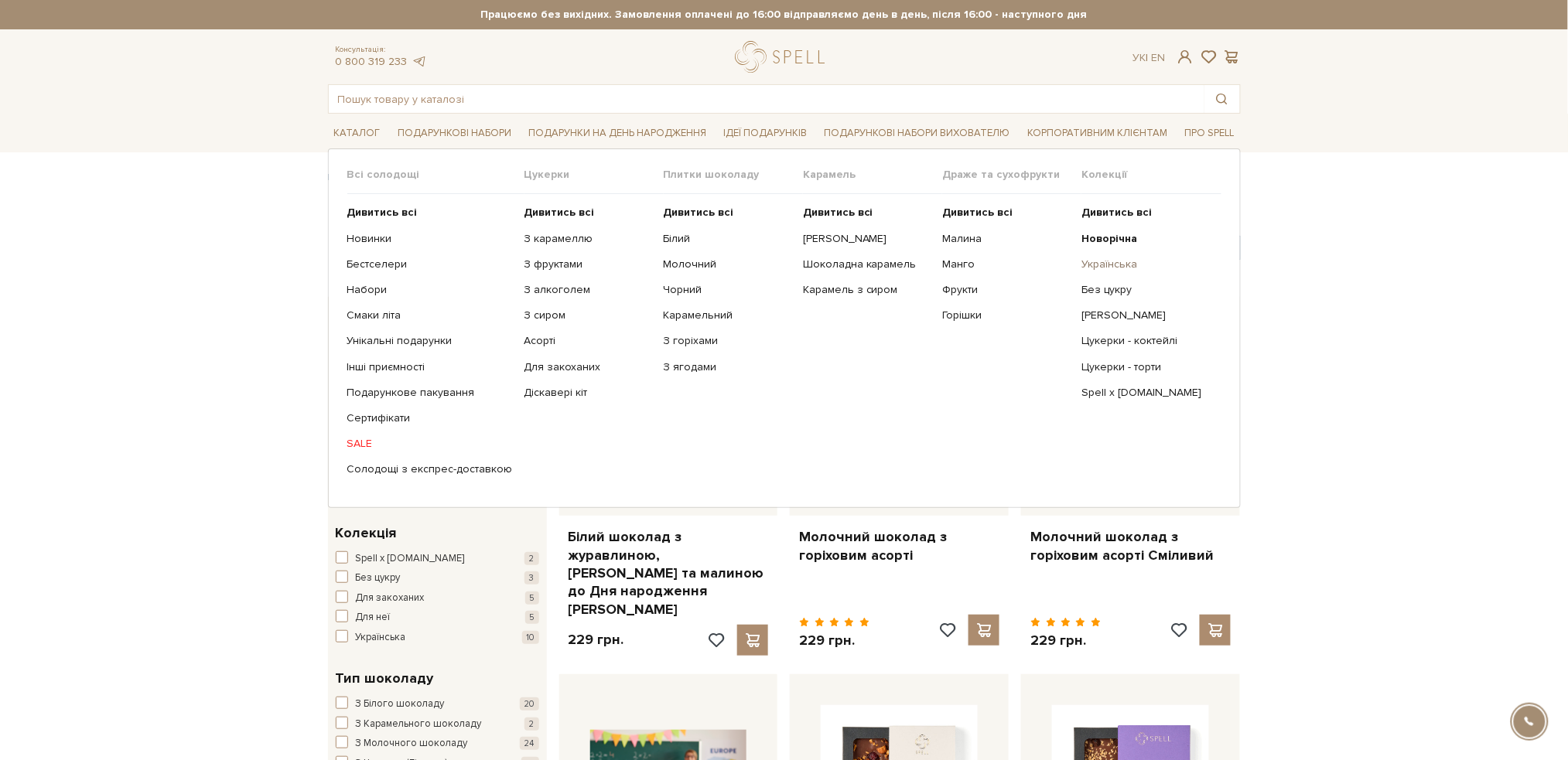
click at [1127, 264] on link "Українська" at bounding box center [1145, 264] width 128 height 14
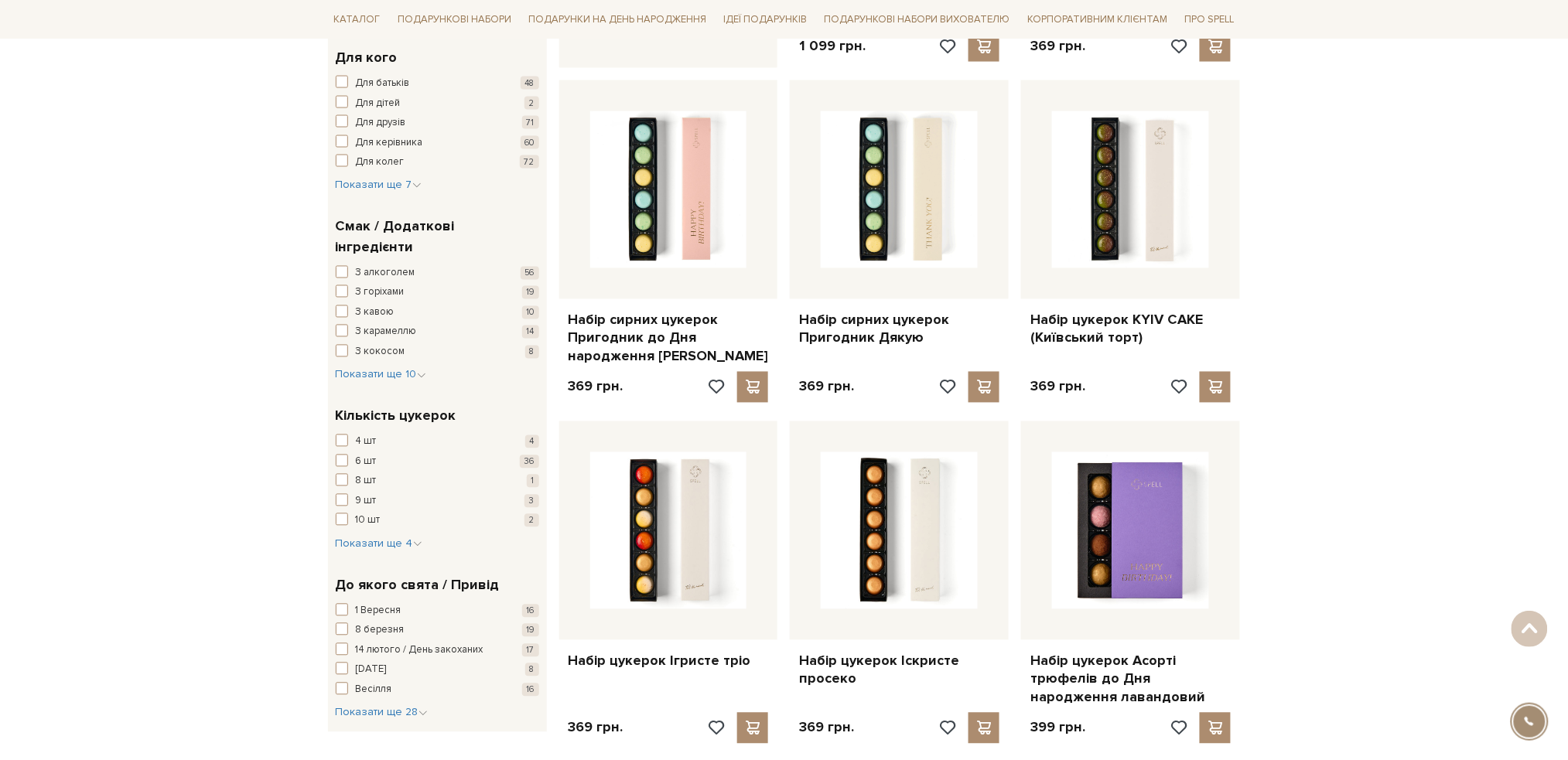
scroll to position [928, 0]
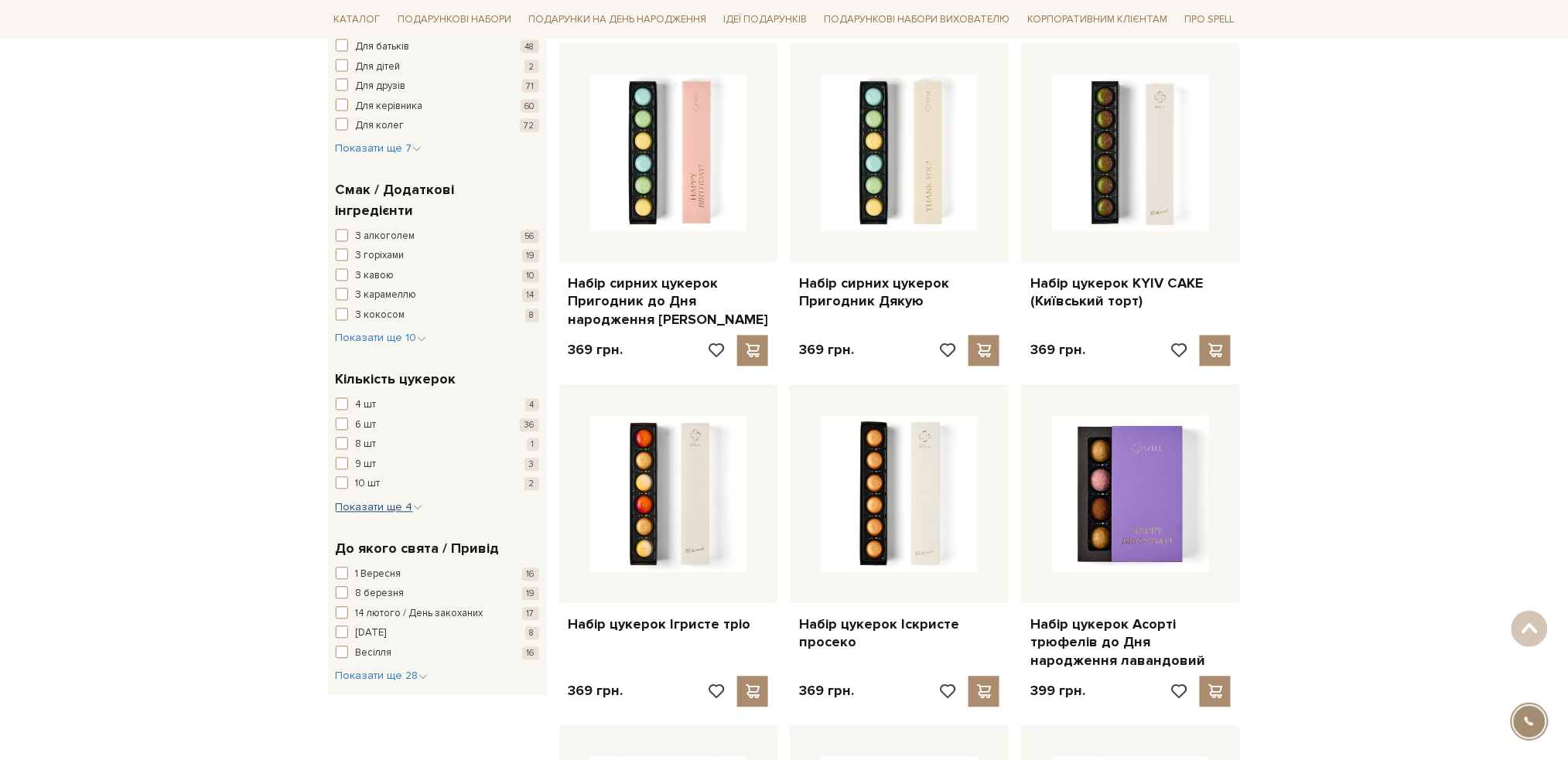
click at [392, 501] on span "Показати ще 4" at bounding box center [380, 507] width 87 height 13
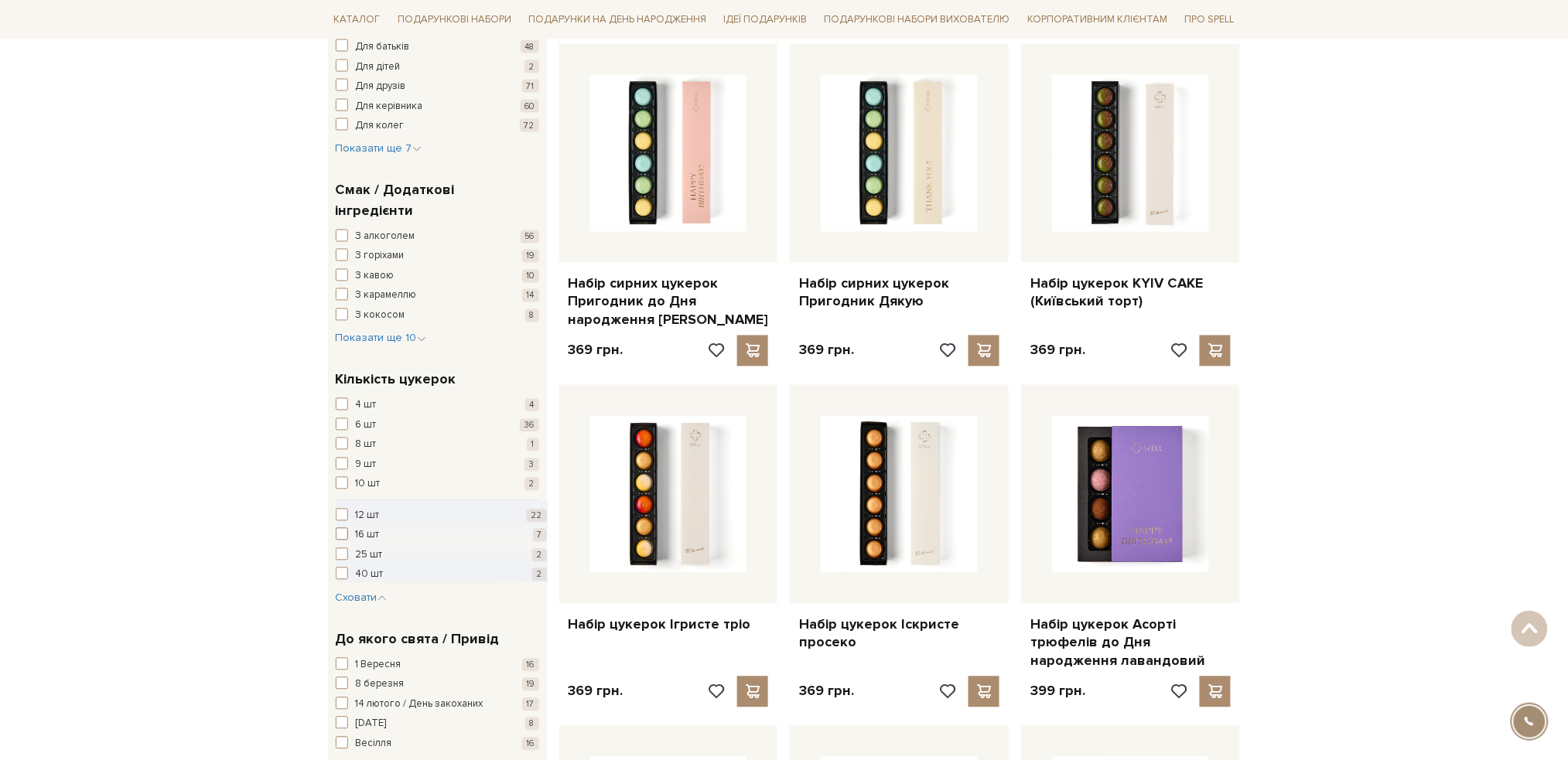
click at [343, 529] on span "button" at bounding box center [342, 534] width 12 height 12
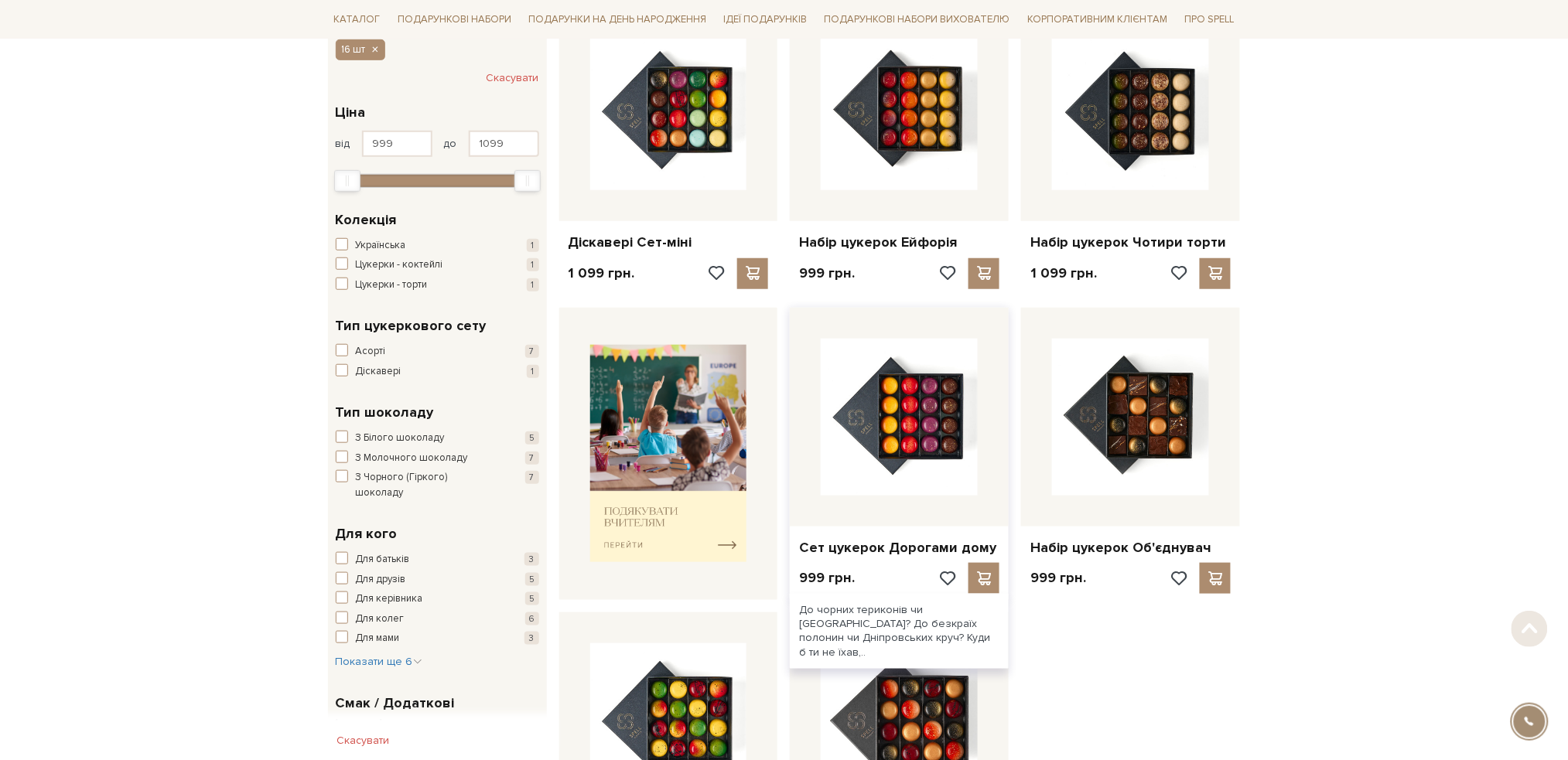
scroll to position [309, 0]
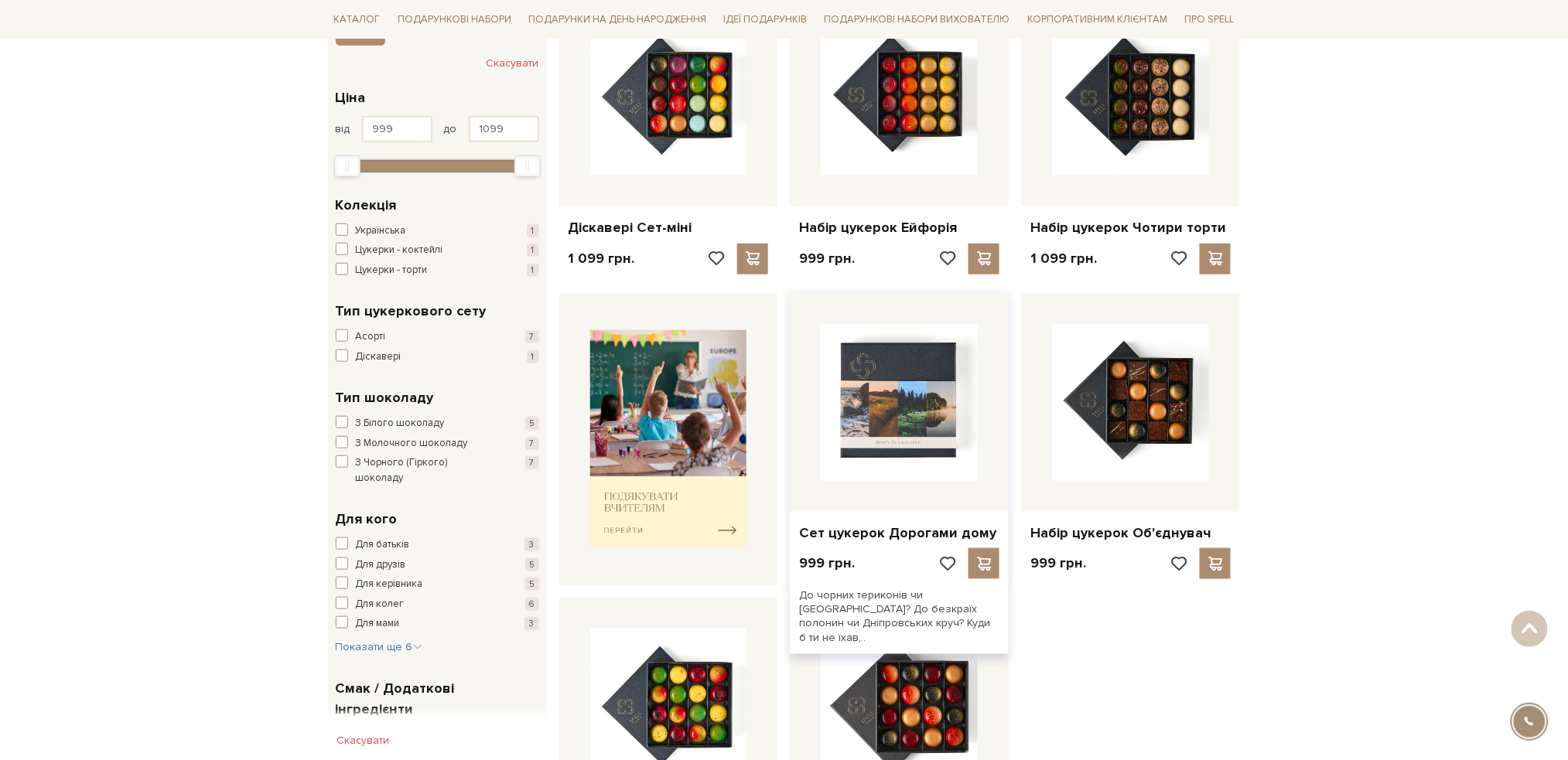
click at [891, 444] on img at bounding box center [900, 403] width 157 height 157
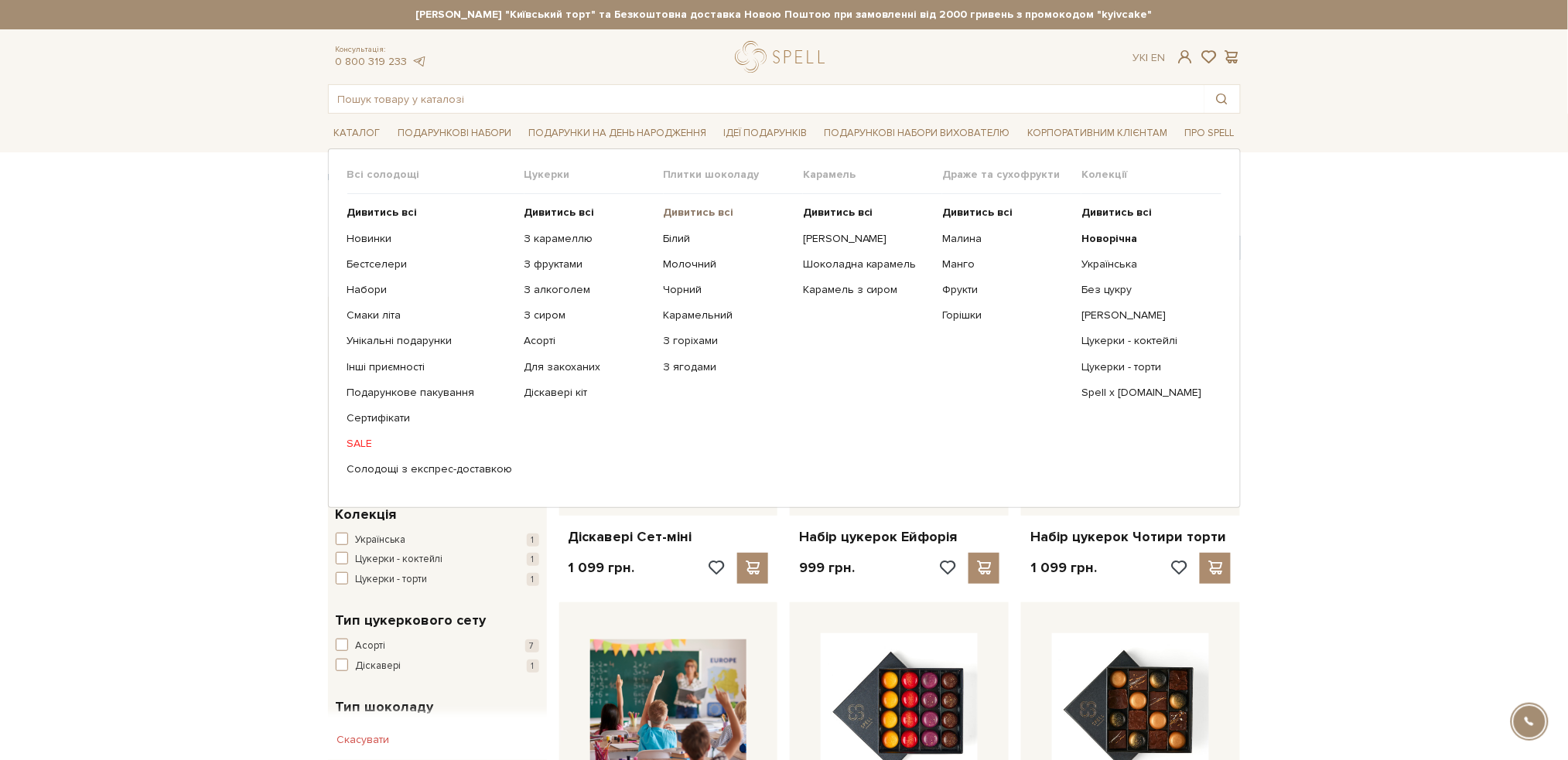
click at [684, 209] on b "Дивитись всі" at bounding box center [699, 212] width 70 height 13
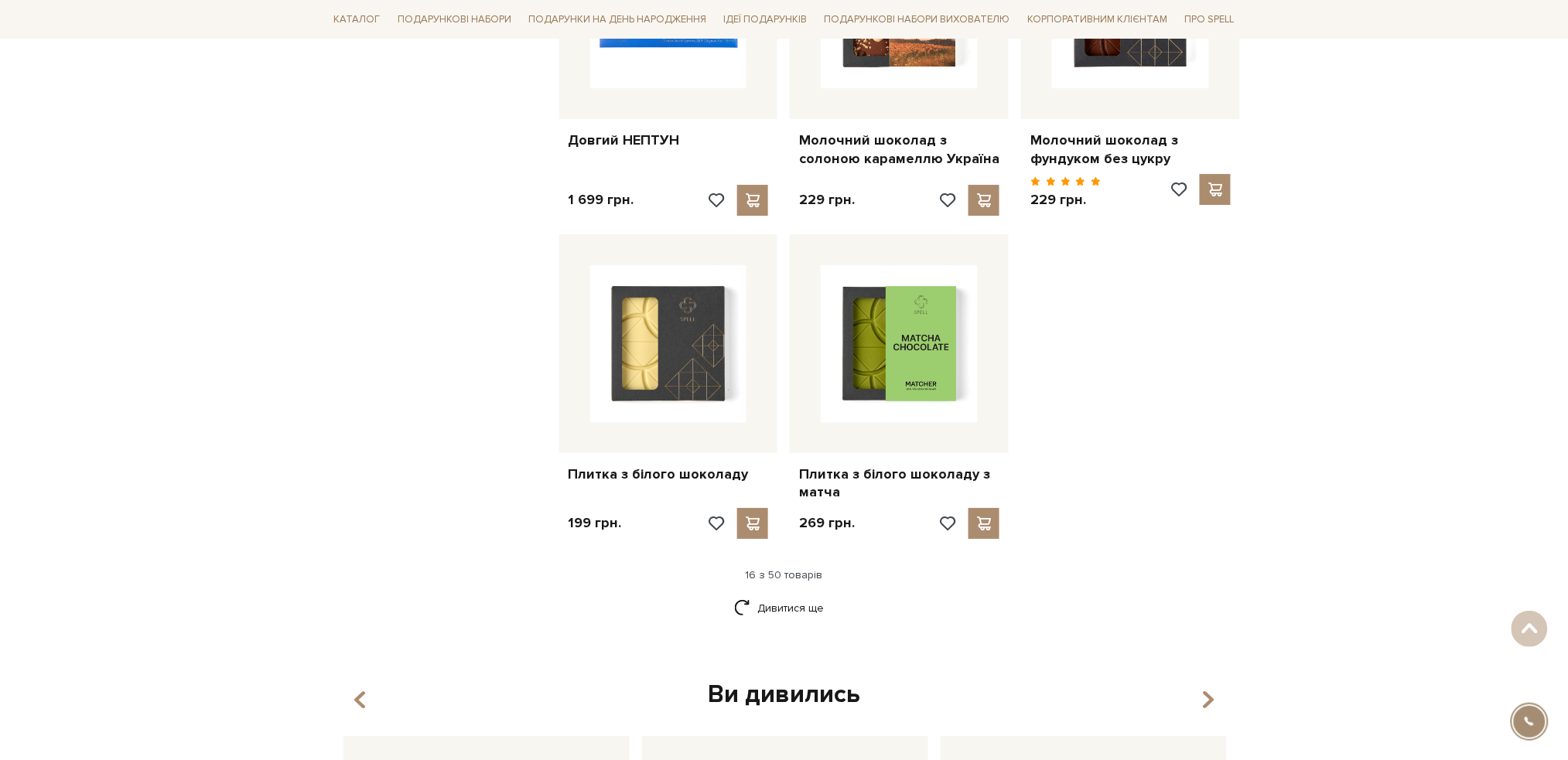
scroll to position [2062, 0]
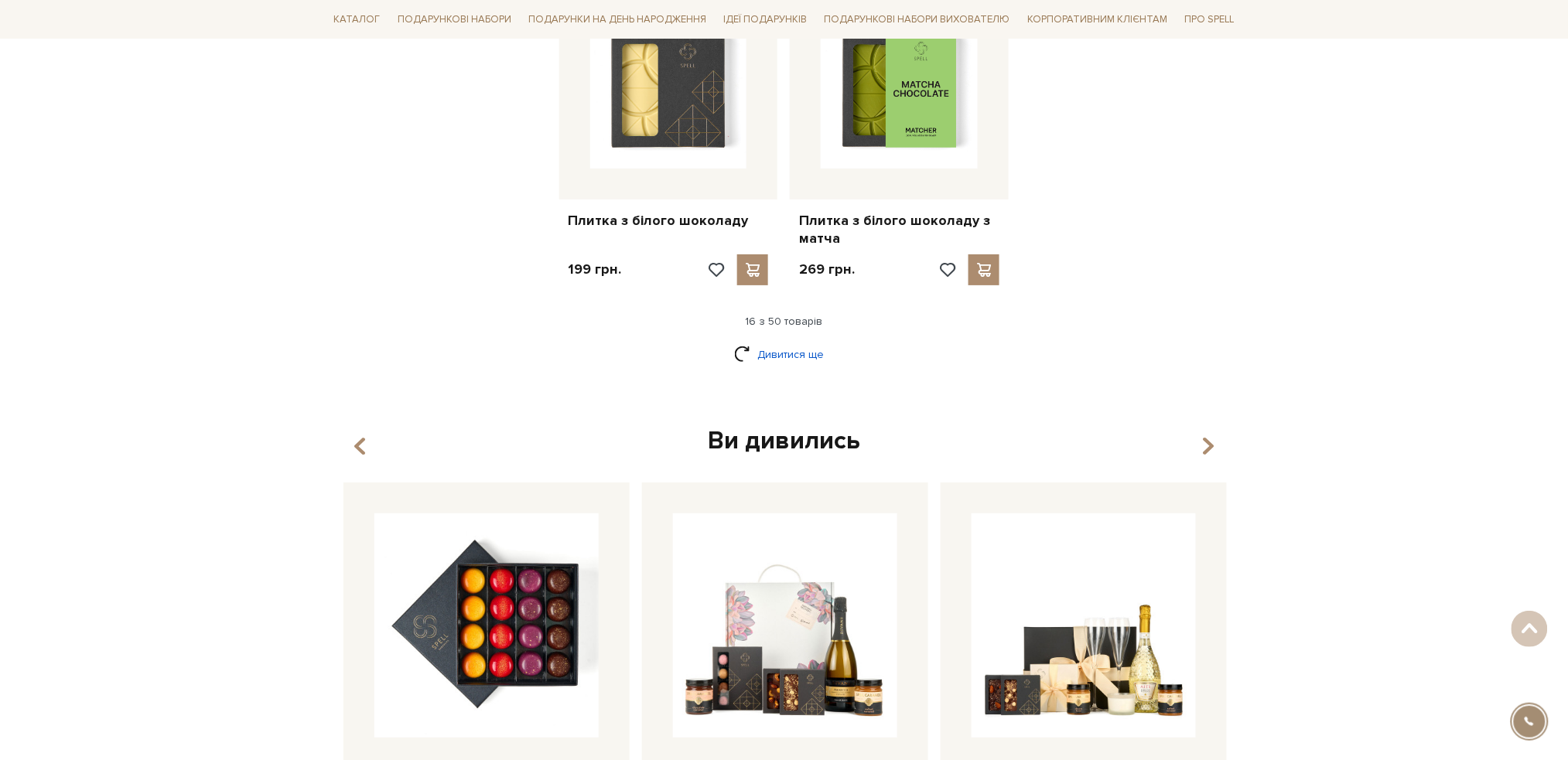
click at [794, 341] on link "Дивитися ще" at bounding box center [784, 354] width 101 height 27
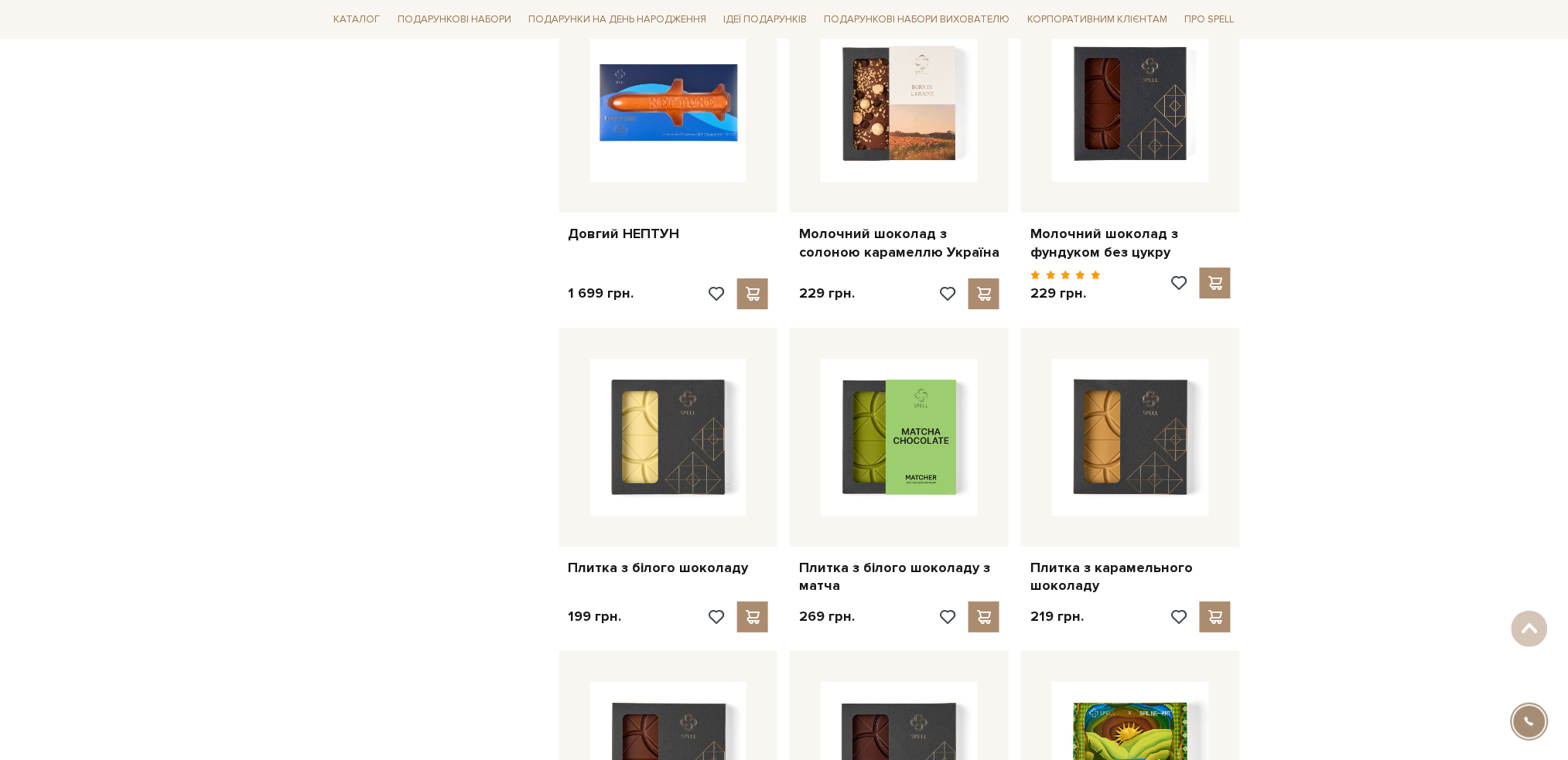
scroll to position [1547, 0]
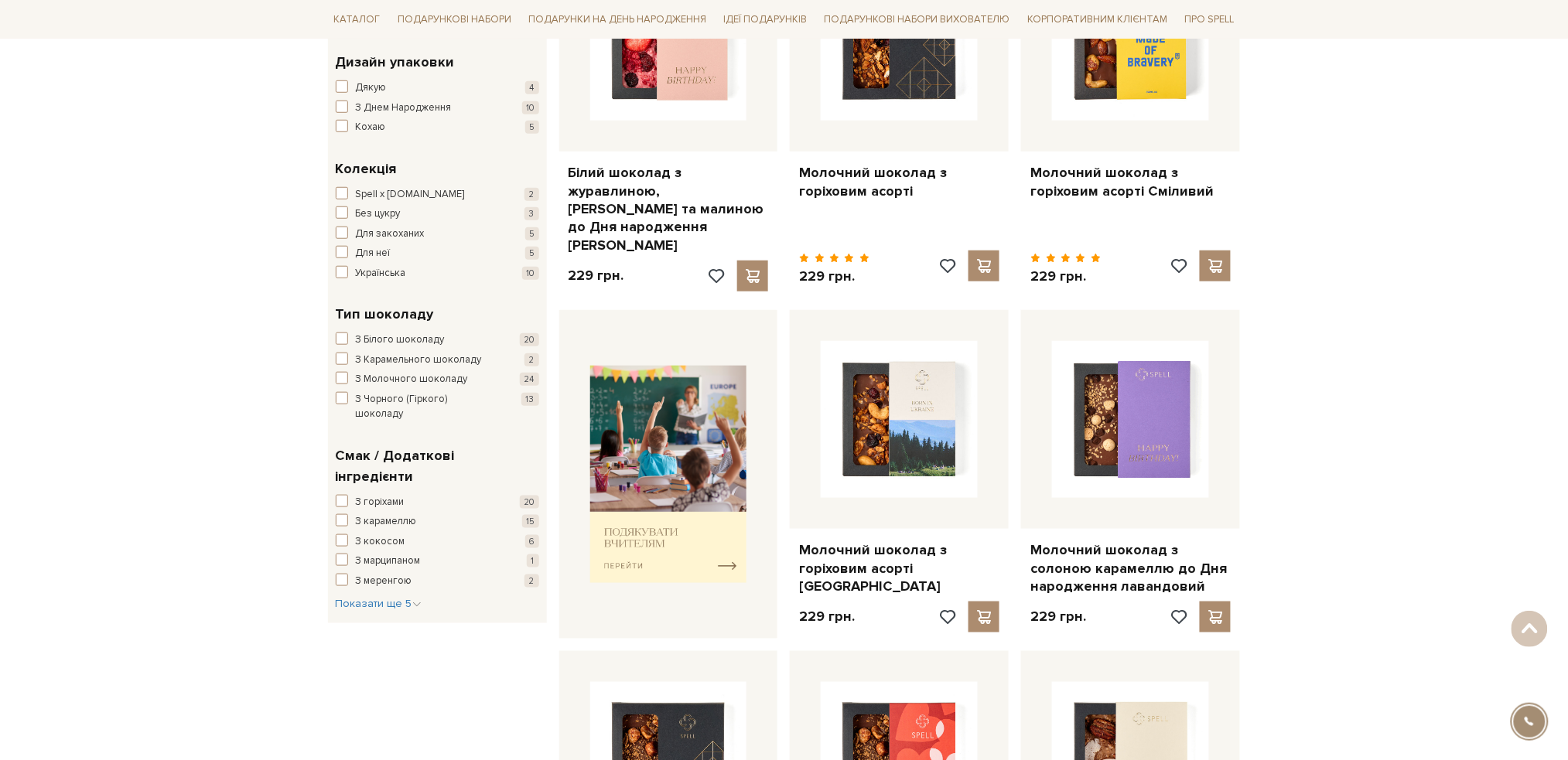
scroll to position [0, 0]
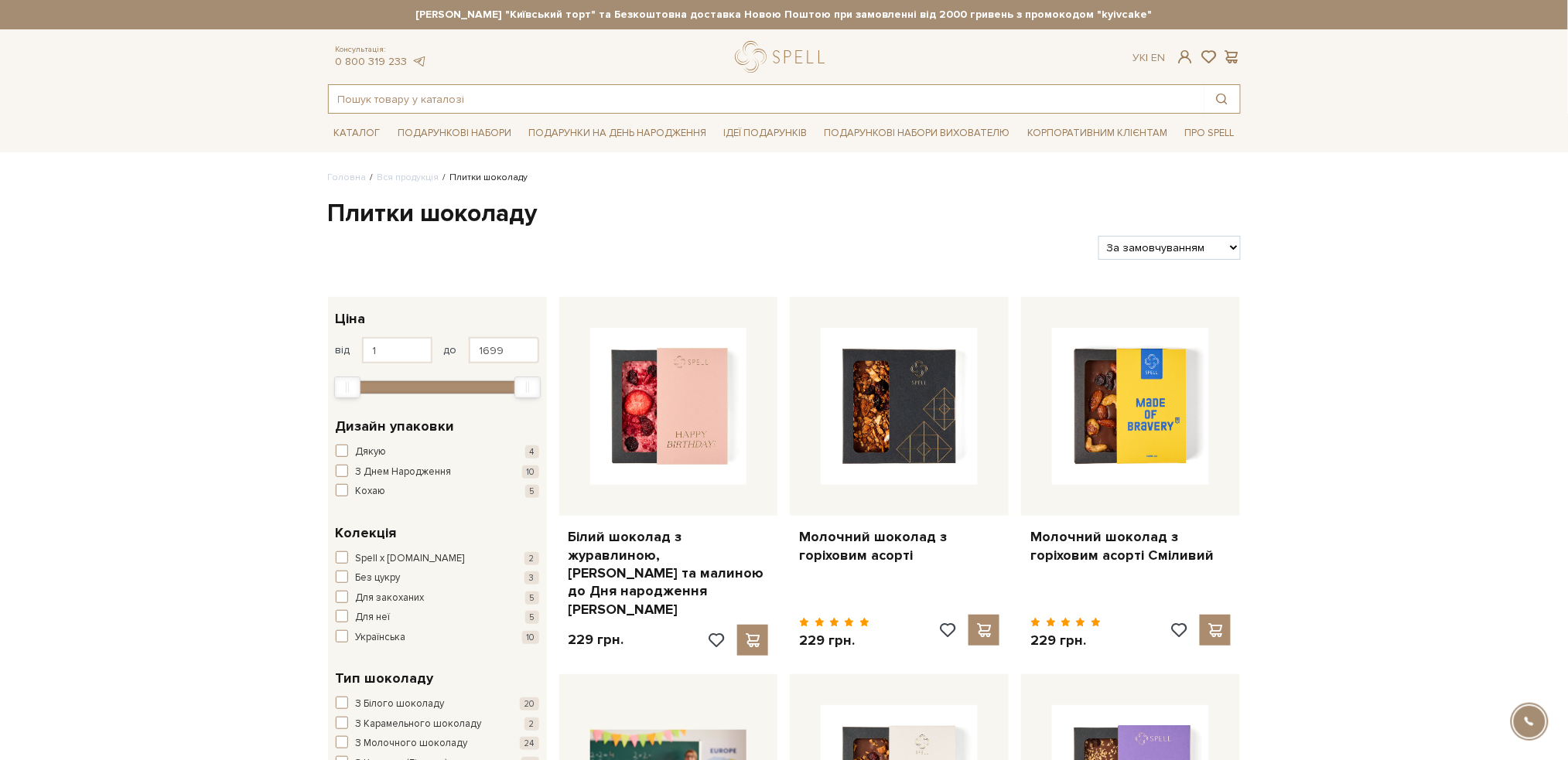
click at [519, 90] on input "text" at bounding box center [766, 99] width 876 height 28
type input "горіхи"
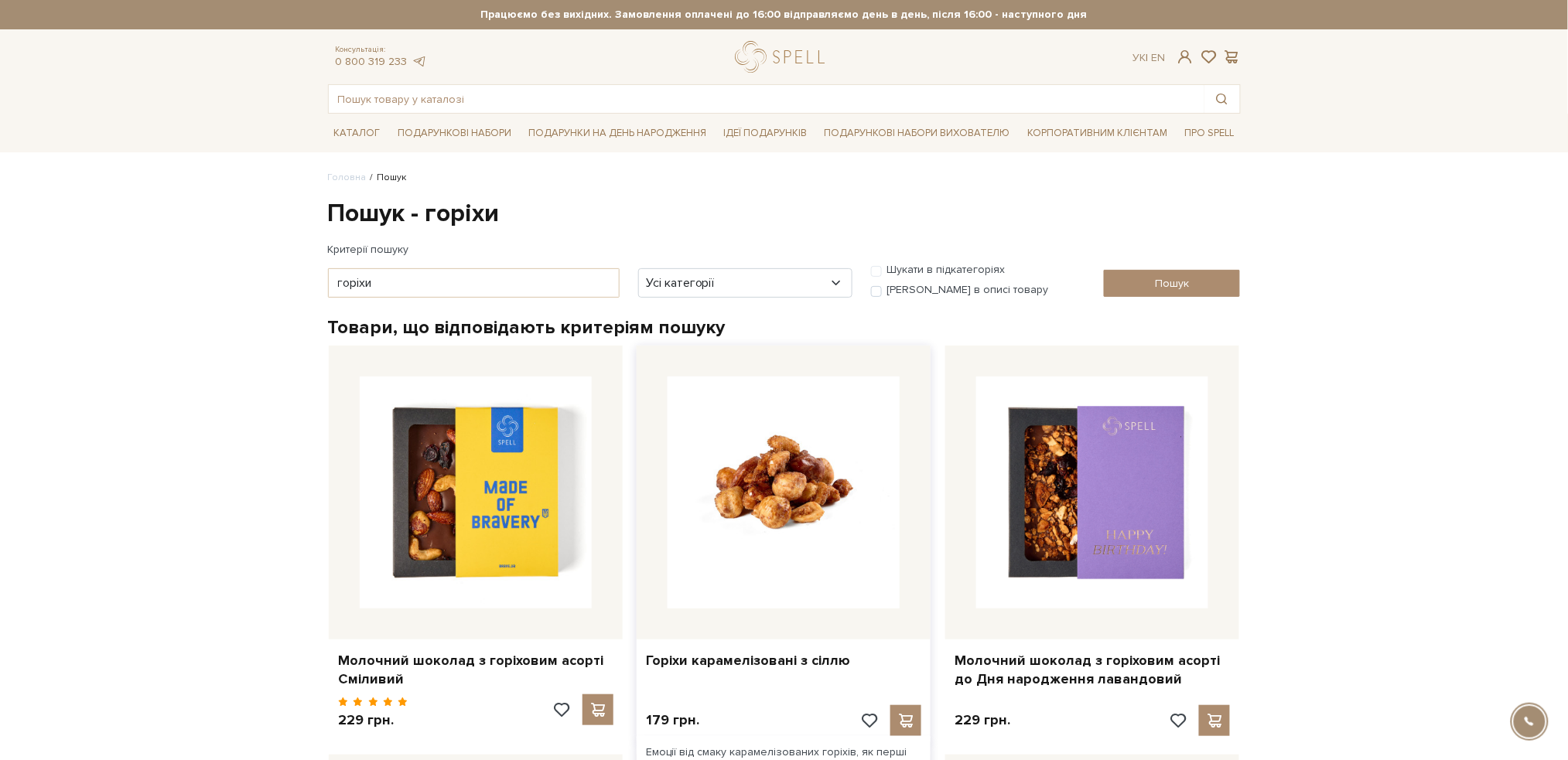
click at [795, 508] on img at bounding box center [783, 492] width 232 height 232
